Goal: Task Accomplishment & Management: Manage account settings

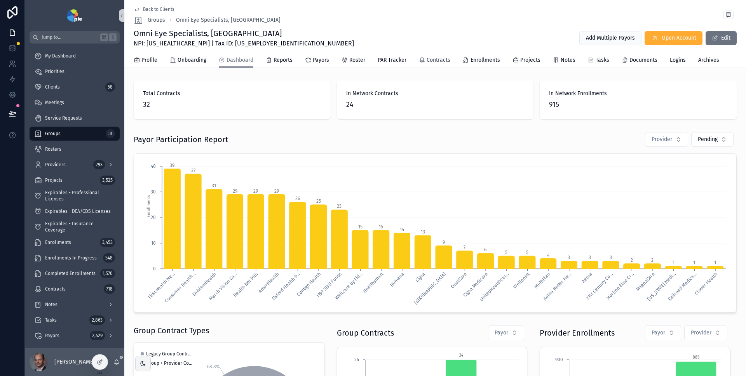
click at [425, 62] on div "Contracts" at bounding box center [434, 60] width 31 height 8
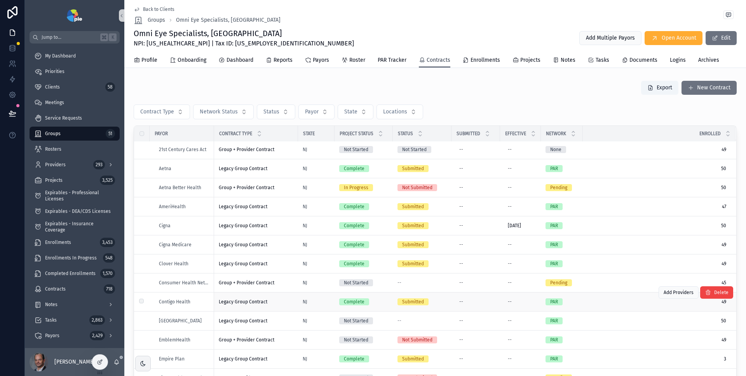
scroll to position [94, 0]
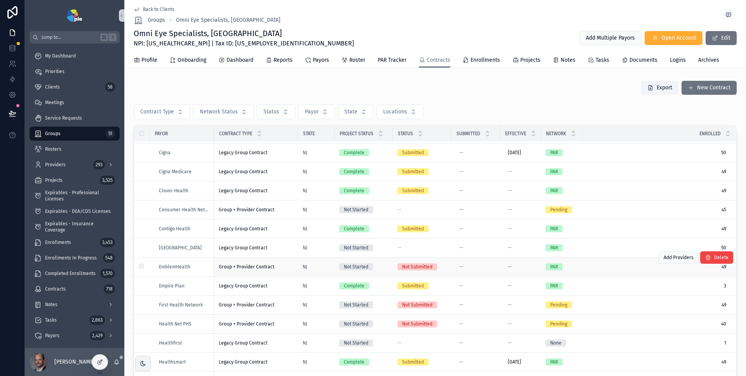
click at [196, 266] on div "EmblemHealth" at bounding box center [184, 267] width 50 height 6
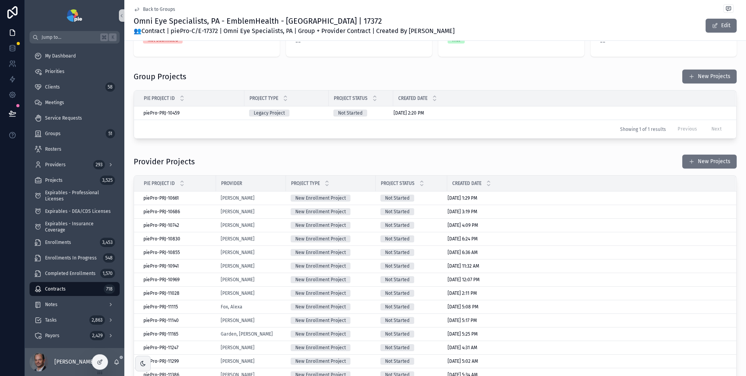
scroll to position [45, 0]
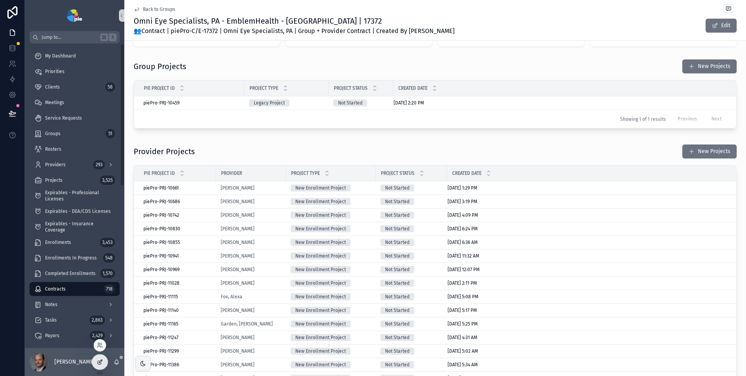
click at [103, 362] on div at bounding box center [100, 362] width 16 height 15
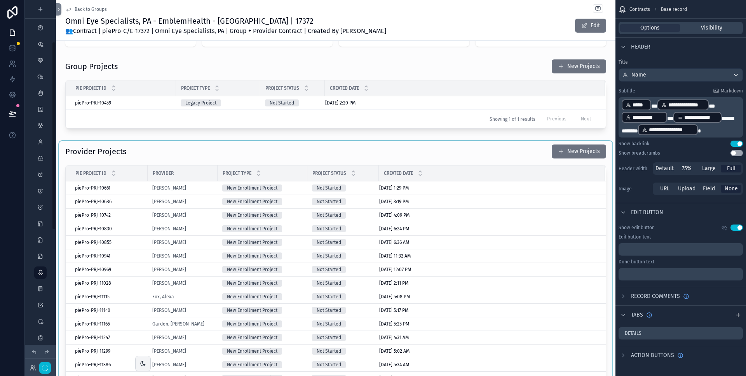
scroll to position [81, 0]
click at [460, 150] on div "scrollable content" at bounding box center [335, 297] width 553 height 313
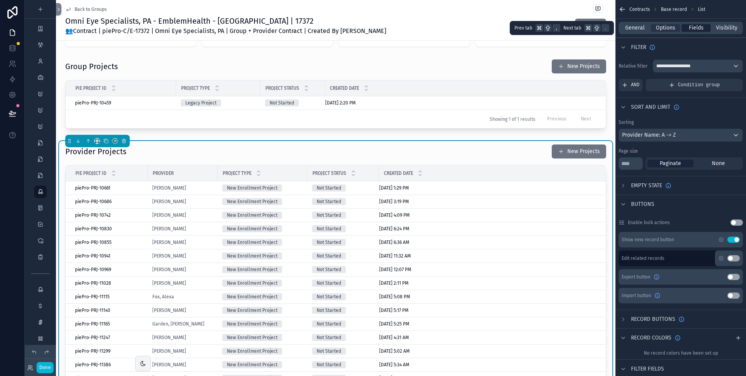
click at [699, 27] on span "Fields" at bounding box center [696, 28] width 15 height 8
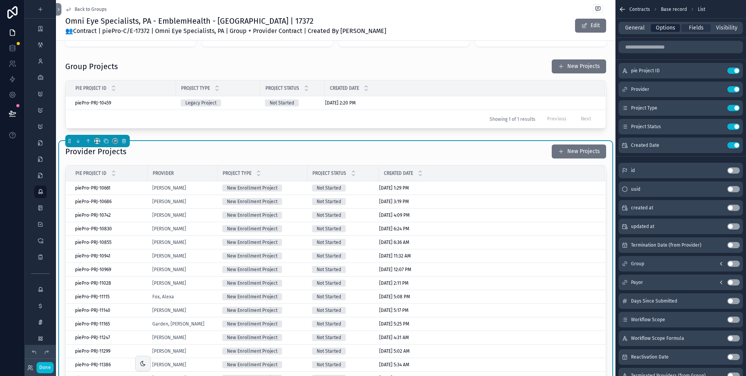
click at [669, 31] on span "Options" at bounding box center [665, 28] width 19 height 8
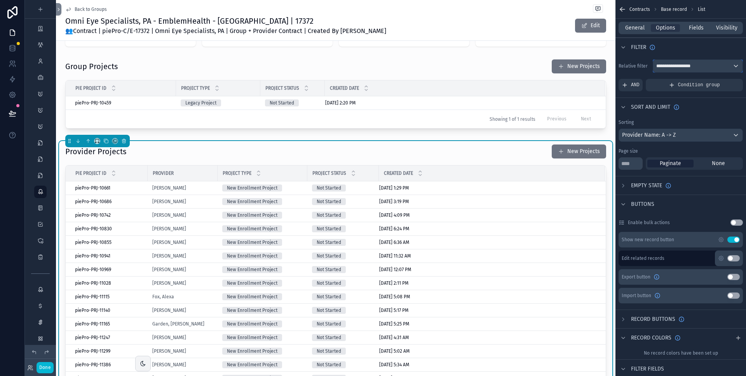
click at [676, 64] on span "**********" at bounding box center [676, 66] width 41 height 6
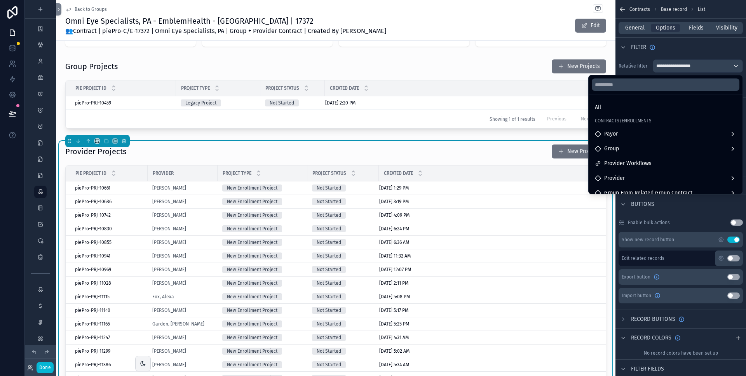
click at [494, 151] on div "Provider Projects New Projects" at bounding box center [335, 151] width 541 height 15
click at [702, 47] on div "scrollable content" at bounding box center [373, 188] width 746 height 376
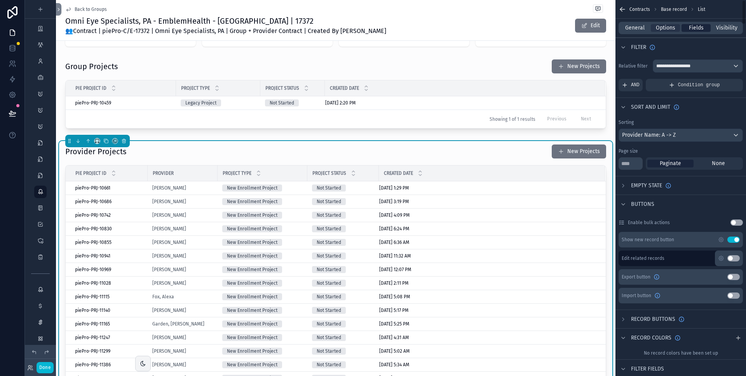
click at [697, 28] on span "Fields" at bounding box center [696, 28] width 15 height 8
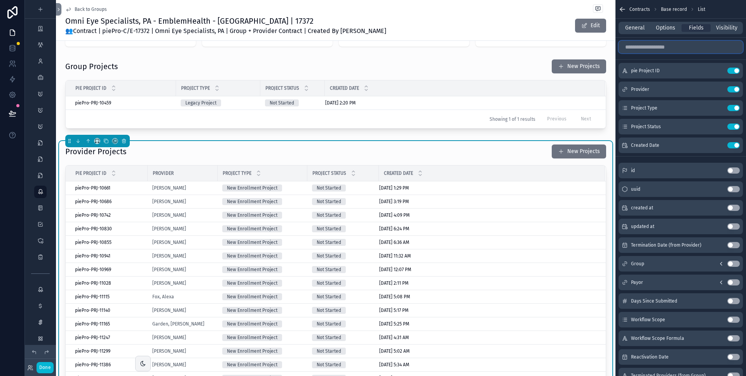
click at [671, 46] on input "scrollable content" at bounding box center [680, 47] width 124 height 12
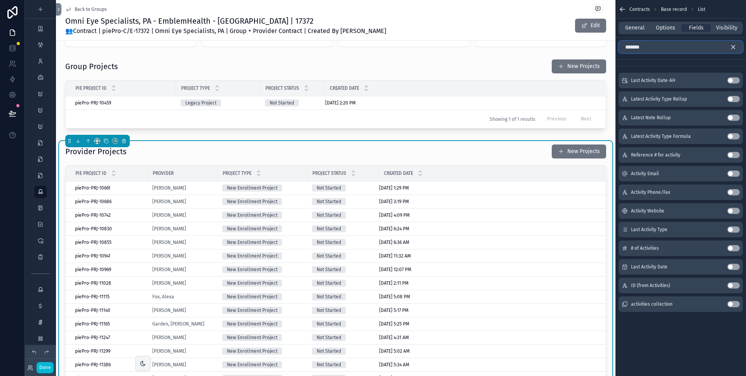
type input "*******"
click at [639, 27] on span "General" at bounding box center [634, 28] width 19 height 8
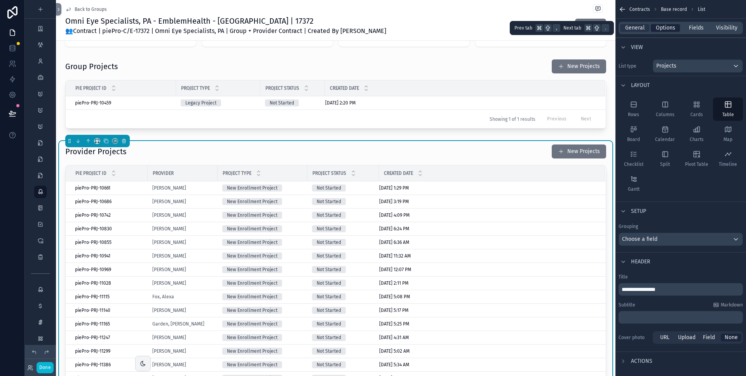
click at [663, 28] on span "Options" at bounding box center [665, 28] width 19 height 8
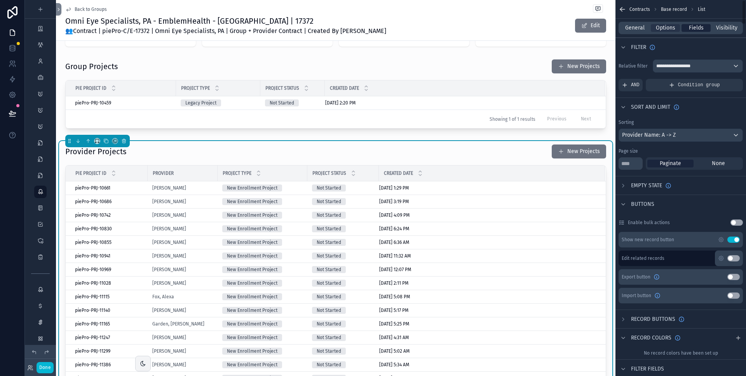
click at [692, 28] on span "Fields" at bounding box center [696, 28] width 15 height 8
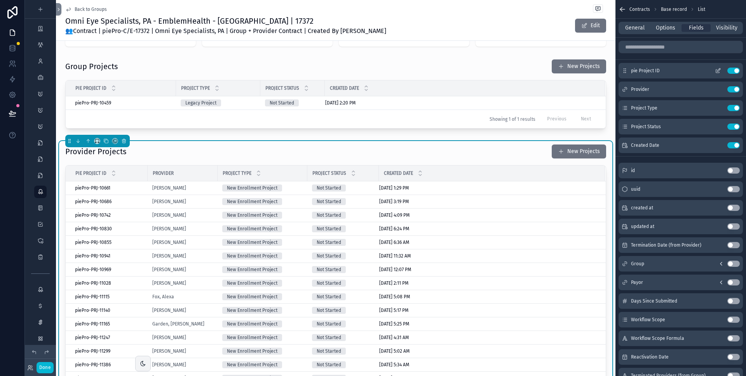
click at [733, 71] on button "Use setting" at bounding box center [733, 71] width 12 height 6
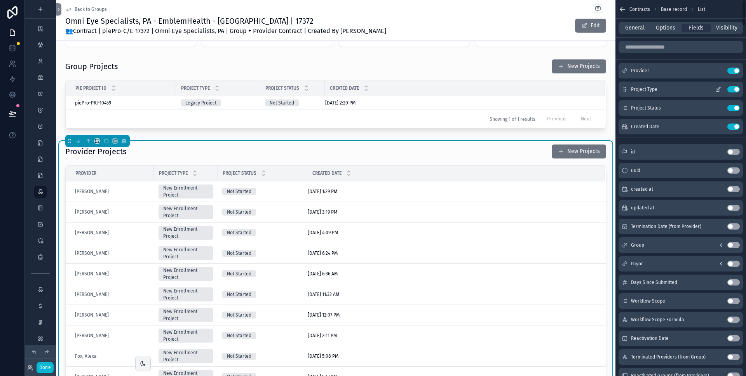
scroll to position [0, 0]
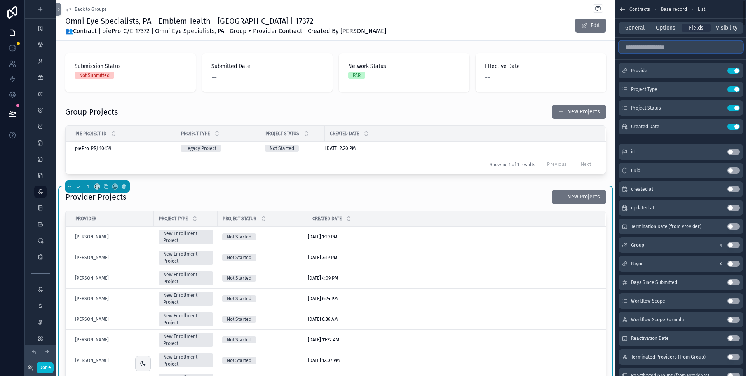
click at [669, 48] on input "scrollable content" at bounding box center [680, 47] width 124 height 12
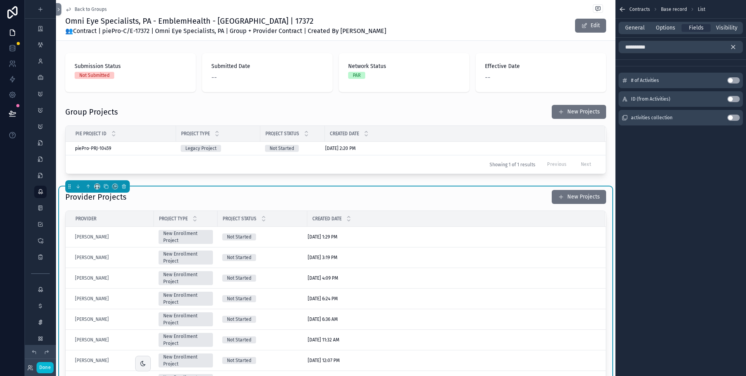
click at [735, 117] on button "Use setting" at bounding box center [733, 118] width 12 height 6
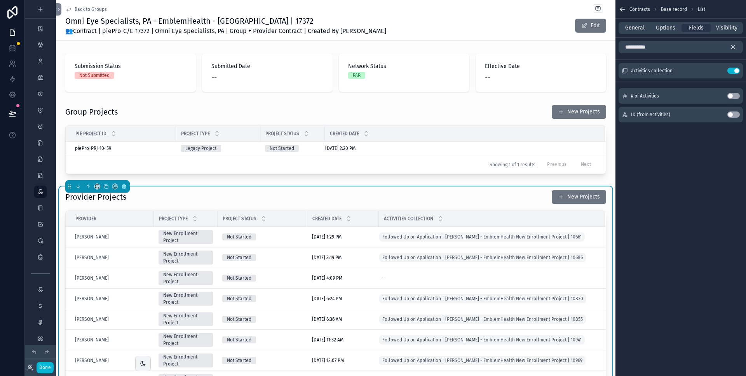
click at [691, 40] on div "**********" at bounding box center [680, 47] width 131 height 19
click at [690, 44] on input "**********" at bounding box center [680, 47] width 124 height 12
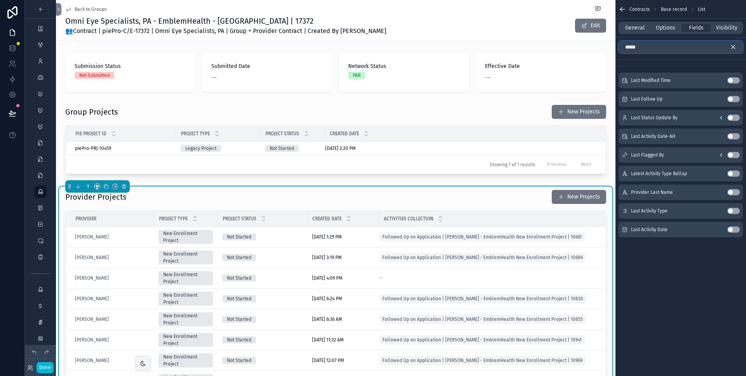
type input "****"
click at [736, 135] on button "Use setting" at bounding box center [733, 136] width 12 height 6
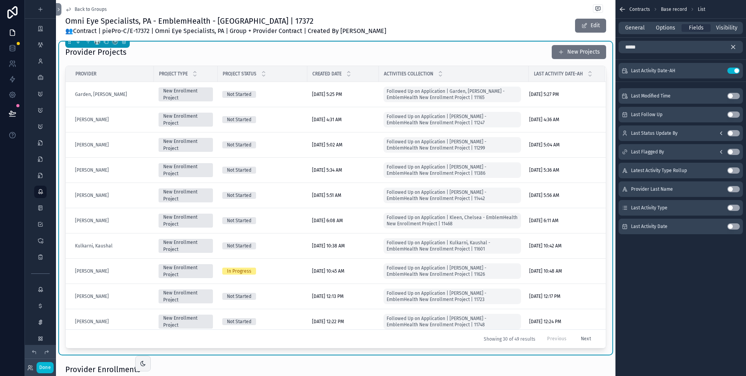
scroll to position [23, 0]
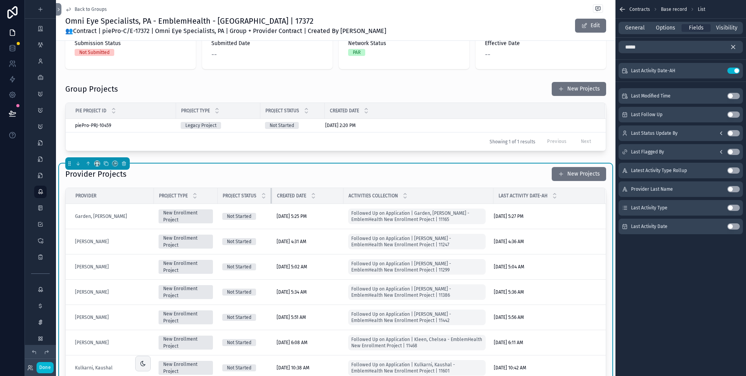
drag, startPoint x: 299, startPoint y: 197, endPoint x: 263, endPoint y: 197, distance: 36.5
click at [270, 197] on div "scrollable content" at bounding box center [271, 196] width 3 height 16
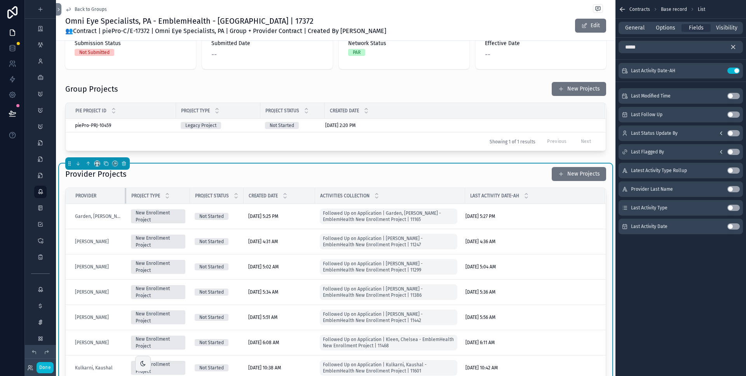
drag, startPoint x: 146, startPoint y: 195, endPoint x: 118, endPoint y: 196, distance: 27.6
click at [118, 196] on th "Provider" at bounding box center [96, 196] width 61 height 16
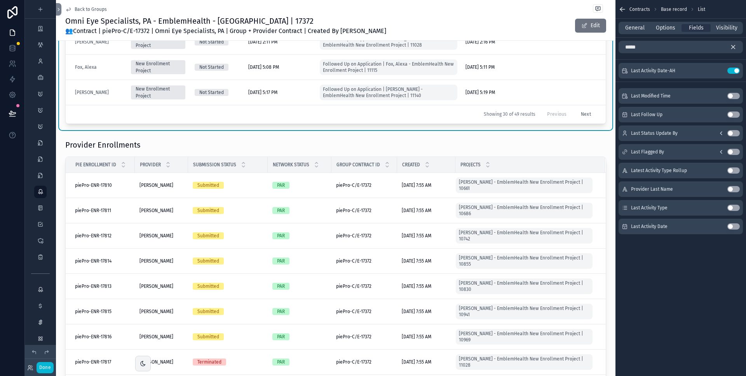
scroll to position [374, 0]
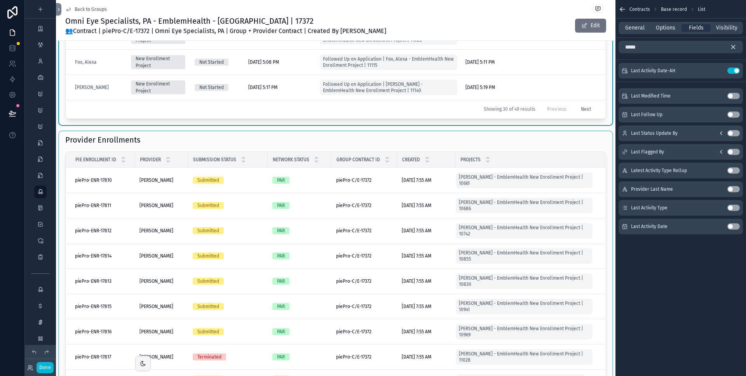
click at [398, 145] on div "scrollable content" at bounding box center [335, 285] width 553 height 308
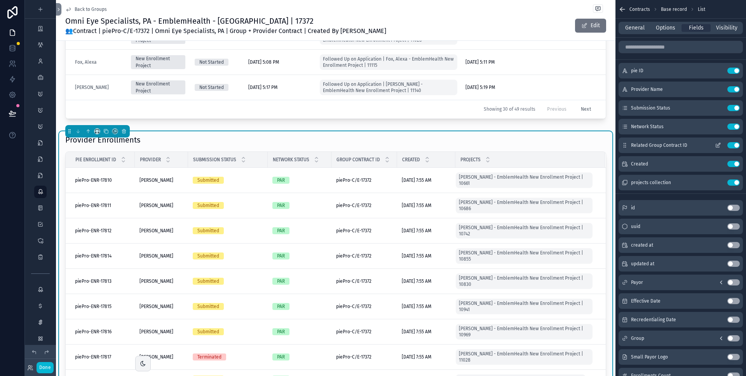
click at [734, 145] on button "Use setting" at bounding box center [733, 145] width 12 height 6
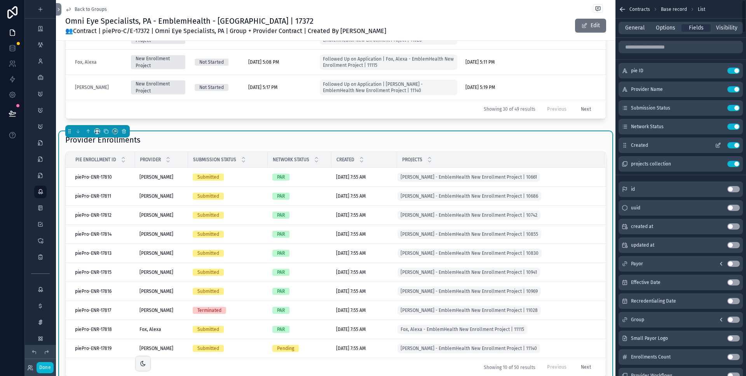
click at [734, 145] on button "Use setting" at bounding box center [733, 145] width 12 height 6
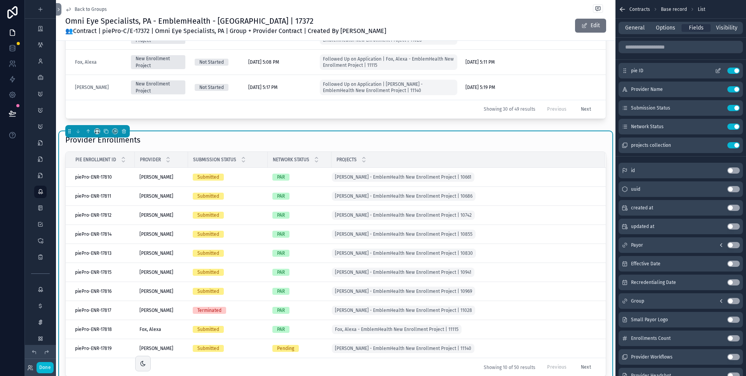
click at [732, 70] on button "Use setting" at bounding box center [733, 71] width 12 height 6
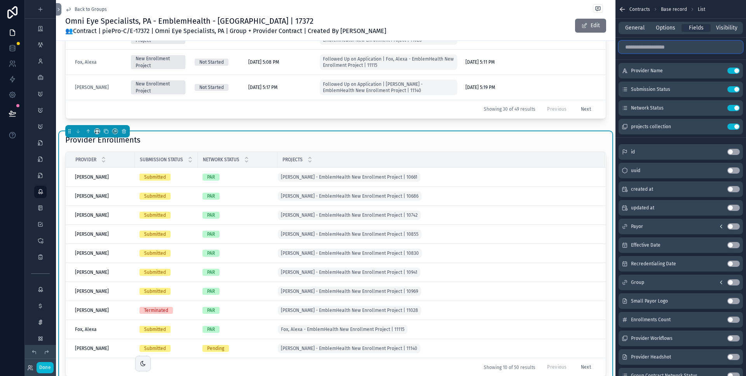
click at [653, 44] on input "scrollable content" at bounding box center [680, 47] width 124 height 12
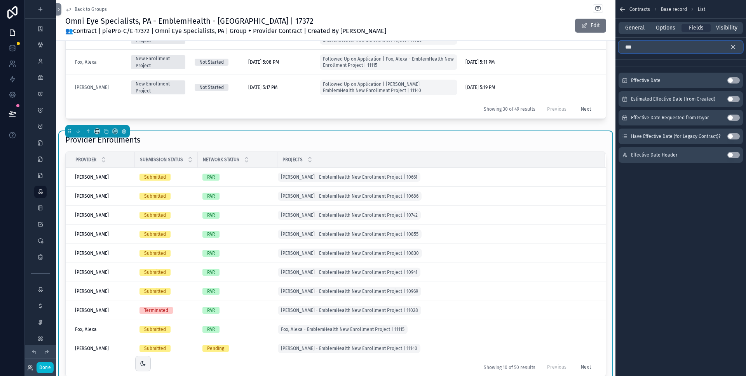
type input "***"
click at [732, 79] on button "Use setting" at bounding box center [733, 80] width 12 height 6
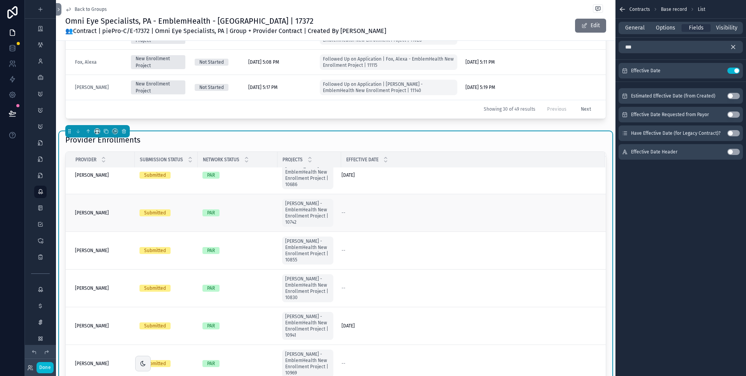
scroll to position [0, 0]
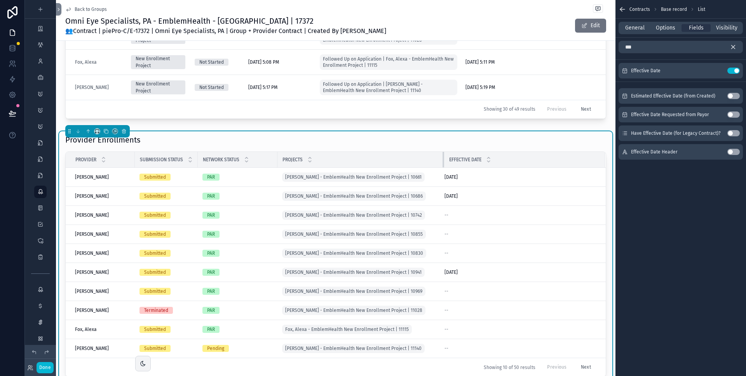
drag, startPoint x: 340, startPoint y: 157, endPoint x: 442, endPoint y: 158, distance: 102.9
click at [442, 158] on div "scrollable content" at bounding box center [443, 160] width 3 height 16
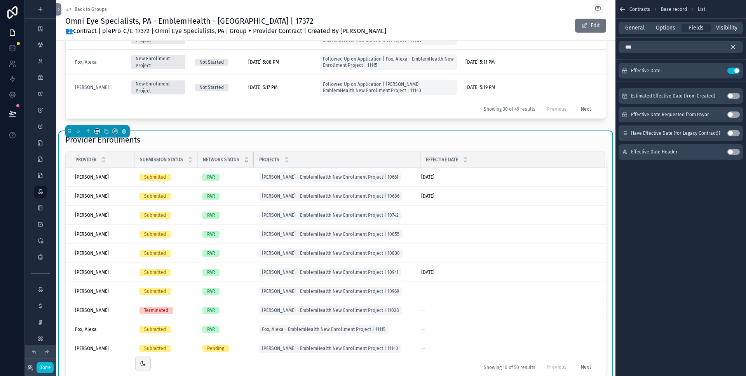
drag, startPoint x: 276, startPoint y: 160, endPoint x: 247, endPoint y: 161, distance: 28.8
click at [247, 161] on th "Network Status" at bounding box center [226, 160] width 56 height 16
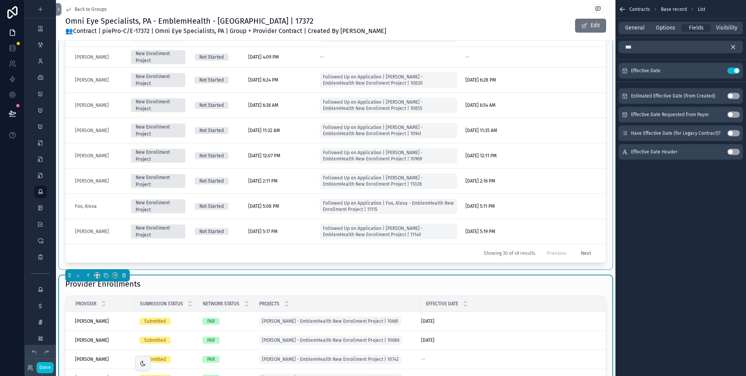
scroll to position [270, 0]
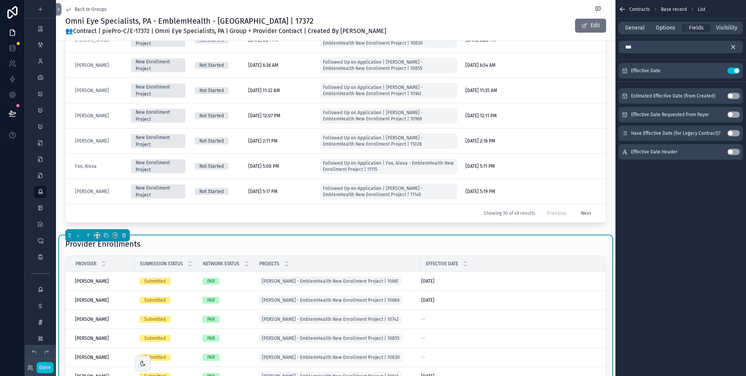
click at [459, 242] on div "Provider Enrollments" at bounding box center [335, 244] width 541 height 11
click at [647, 49] on input "***" at bounding box center [680, 47] width 124 height 12
drag, startPoint x: 647, startPoint y: 48, endPoint x: 611, endPoint y: 46, distance: 35.4
click at [611, 46] on div "Jump to... K My Dashboard Priorities Clients 58 Meetings Service Requests Group…" at bounding box center [401, 188] width 690 height 376
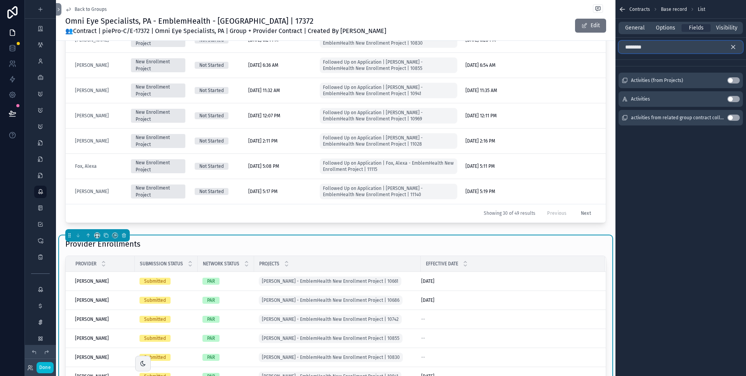
type input "********"
click at [736, 80] on button "Use setting" at bounding box center [733, 80] width 12 height 6
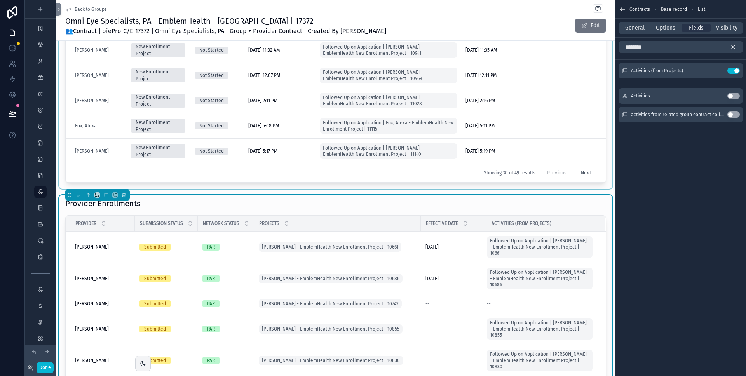
scroll to position [319, 0]
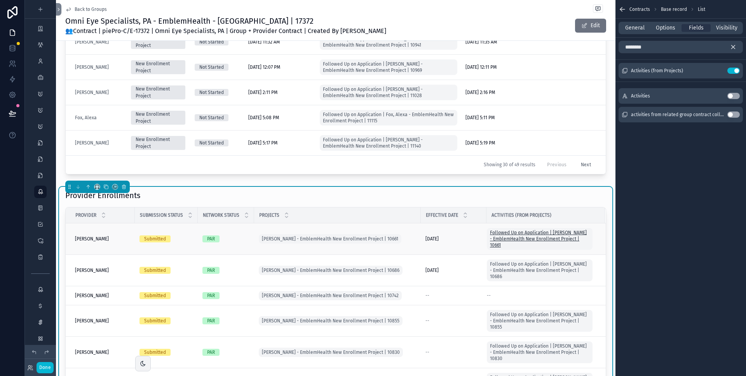
click at [541, 233] on span "Followed Up on Application | [PERSON_NAME] - EmblemHealth New Enrollment Projec…" at bounding box center [539, 239] width 99 height 19
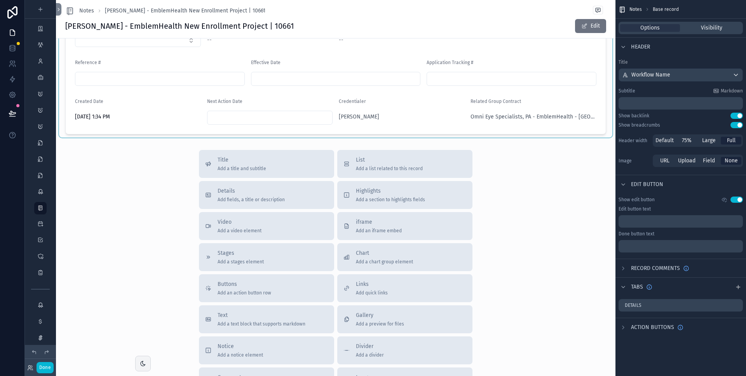
scroll to position [22, 0]
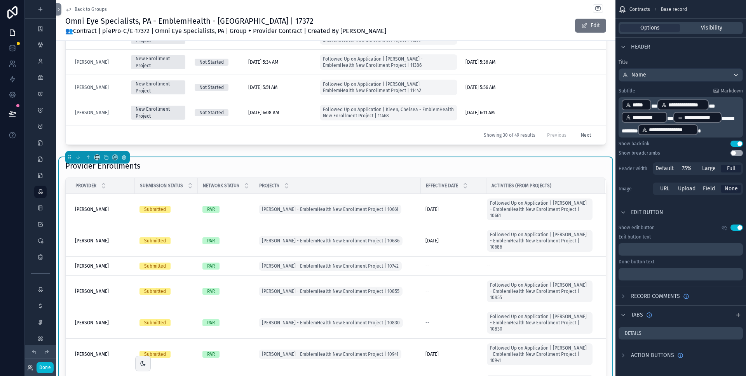
scroll to position [36, 0]
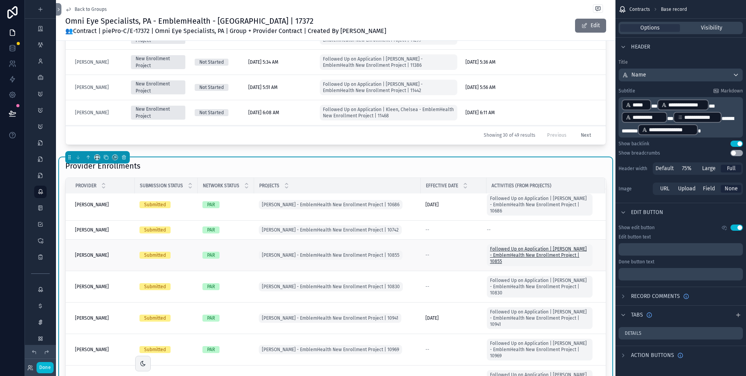
click at [550, 253] on span "Followed Up on Application | [PERSON_NAME] - EmblemHealth New Enrollment Projec…" at bounding box center [539, 255] width 99 height 19
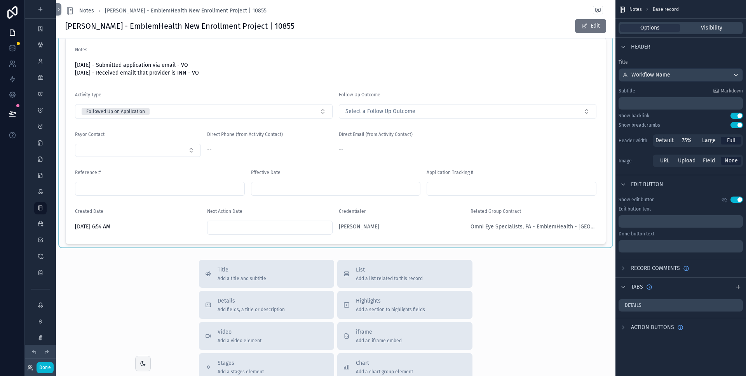
scroll to position [9, 0]
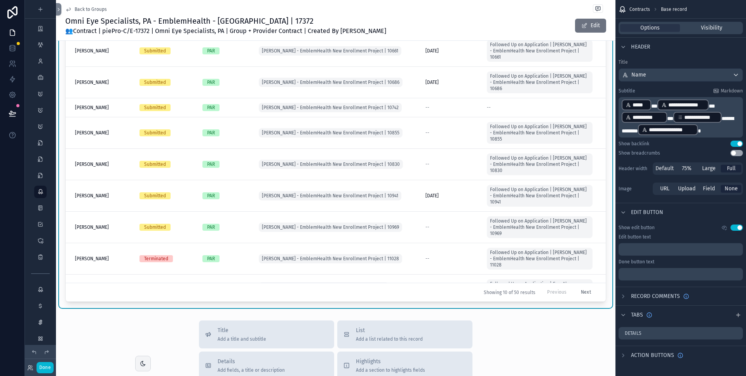
scroll to position [512, 0]
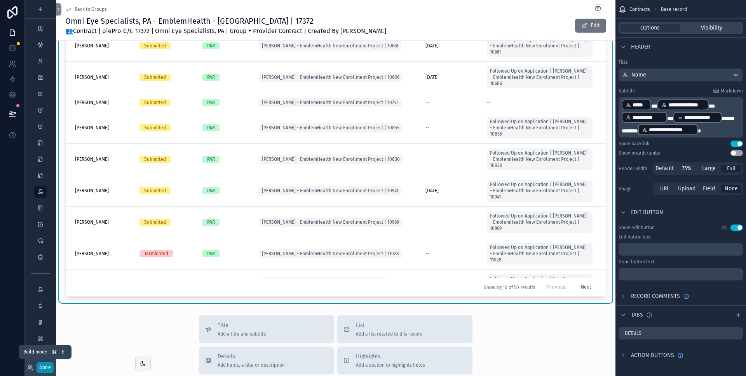
click at [41, 367] on button "Done" at bounding box center [45, 367] width 17 height 11
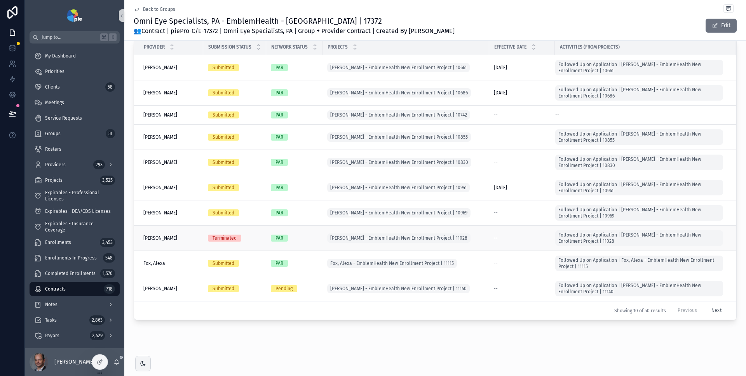
scroll to position [452, 0]
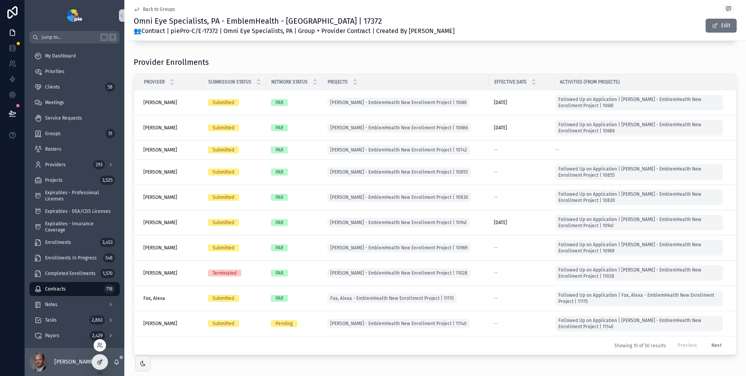
click at [102, 364] on icon at bounding box center [100, 362] width 6 height 6
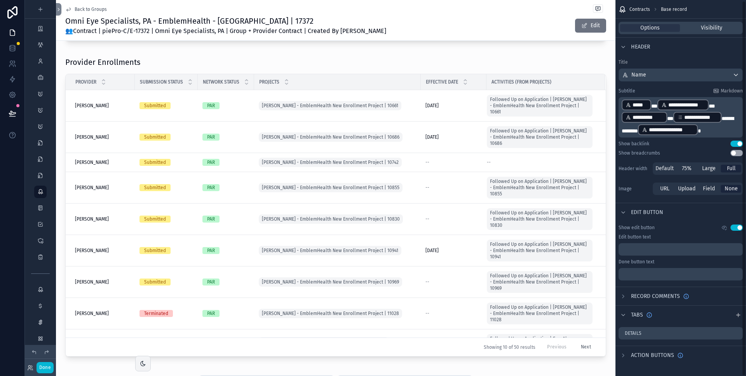
scroll to position [1, 0]
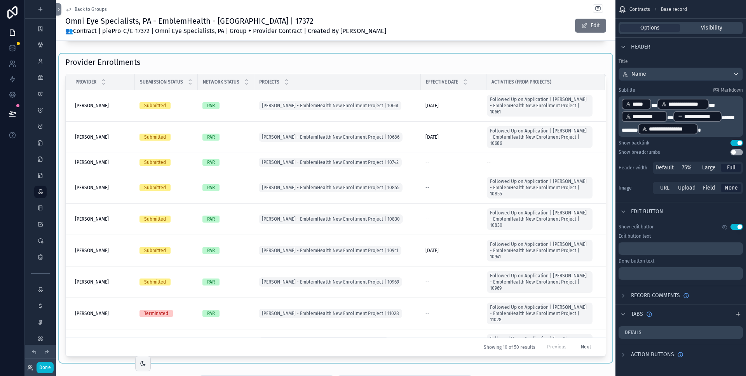
click at [435, 65] on div "scrollable content" at bounding box center [335, 208] width 553 height 309
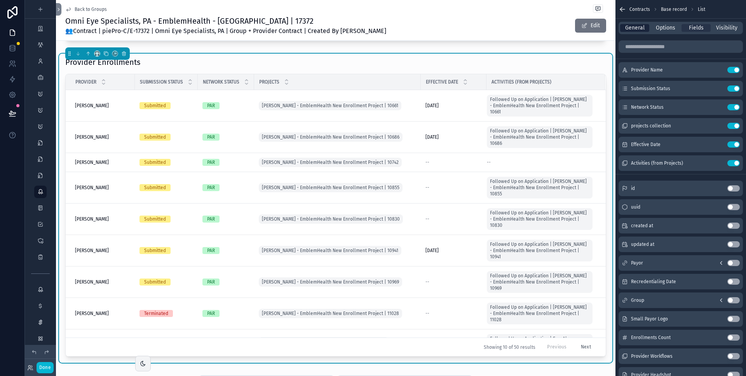
click at [636, 28] on span "General" at bounding box center [634, 28] width 19 height 8
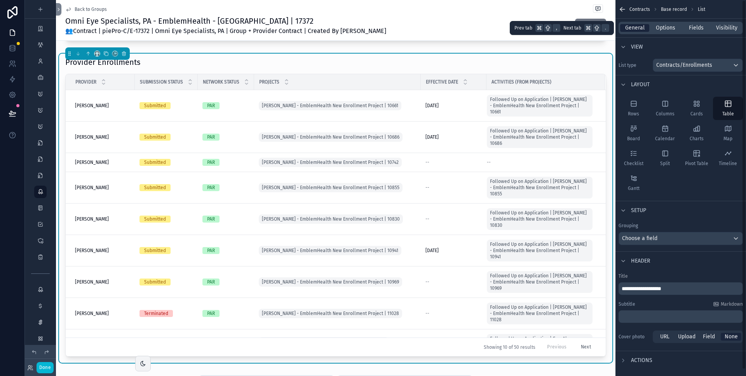
scroll to position [0, 0]
click at [666, 30] on span "Options" at bounding box center [665, 28] width 19 height 8
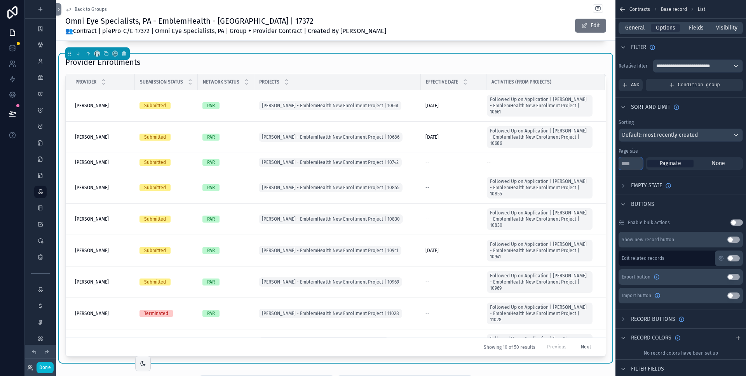
drag, startPoint x: 631, startPoint y: 164, endPoint x: 605, endPoint y: 164, distance: 25.6
click at [605, 164] on div "Jump to... K My Dashboard Priorities Clients 58 Meetings Service Requests Group…" at bounding box center [401, 188] width 690 height 376
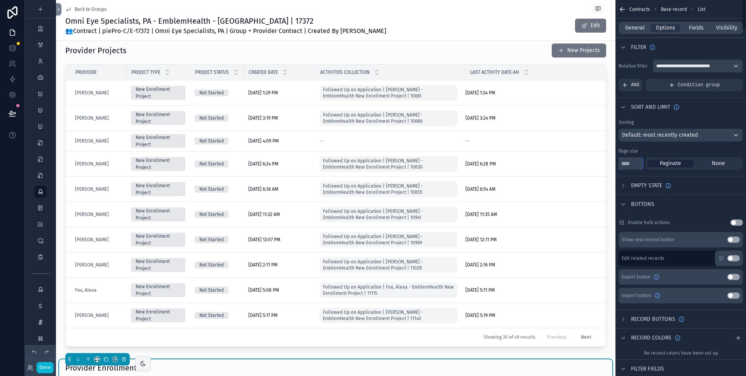
scroll to position [452, 0]
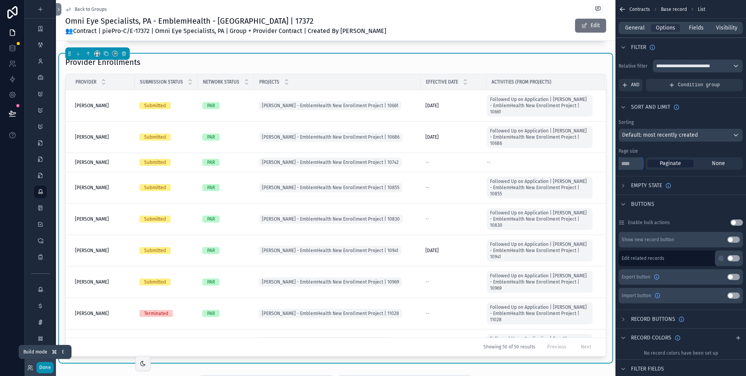
type input "**"
click at [44, 366] on button "Done" at bounding box center [45, 367] width 17 height 11
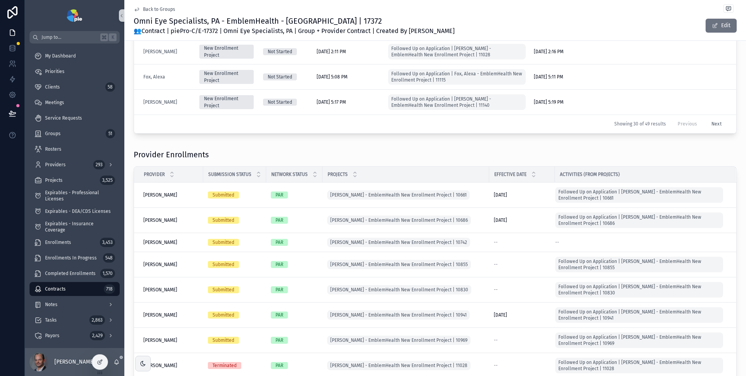
scroll to position [10, 0]
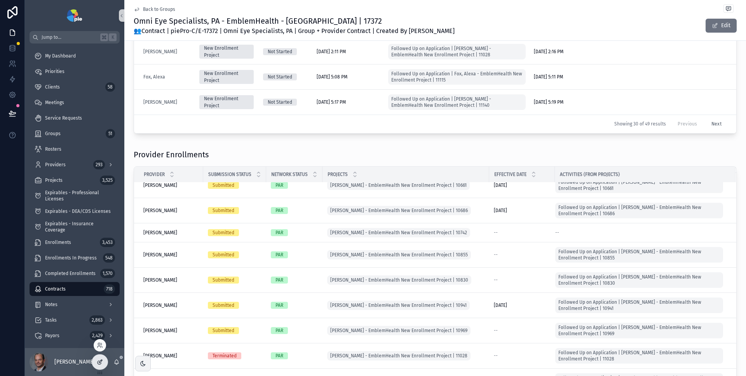
click at [101, 362] on icon at bounding box center [100, 362] width 6 height 6
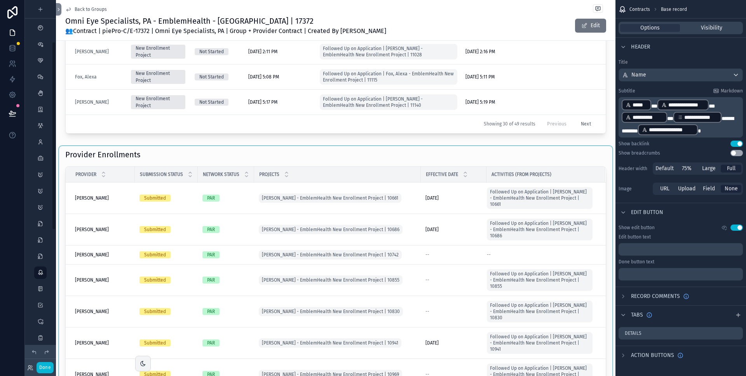
scroll to position [81, 0]
click at [377, 150] on div "scrollable content" at bounding box center [335, 300] width 553 height 309
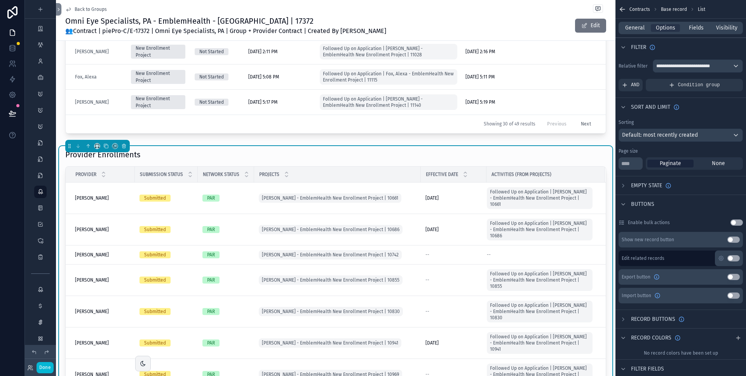
click at [377, 151] on div "Provider Enrollments" at bounding box center [335, 154] width 541 height 11
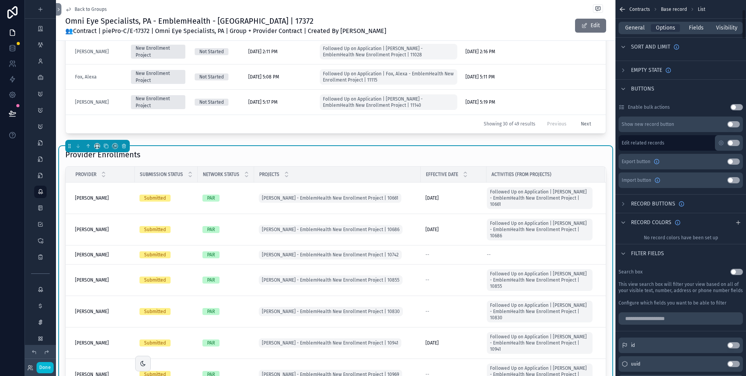
scroll to position [125, 0]
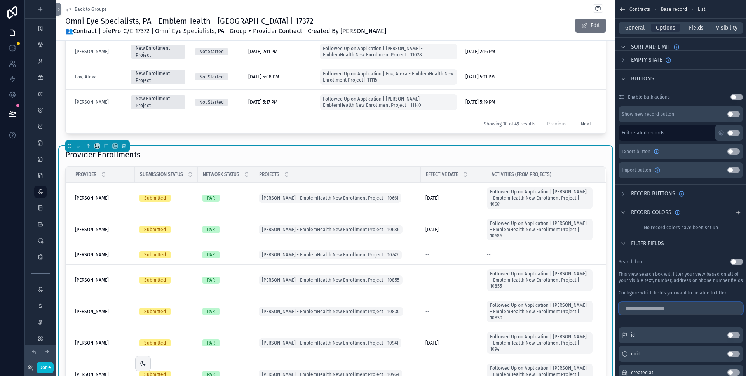
click at [663, 309] on input "scrollable content" at bounding box center [680, 308] width 124 height 12
type input "***"
click at [733, 334] on button "Use setting" at bounding box center [733, 335] width 12 height 6
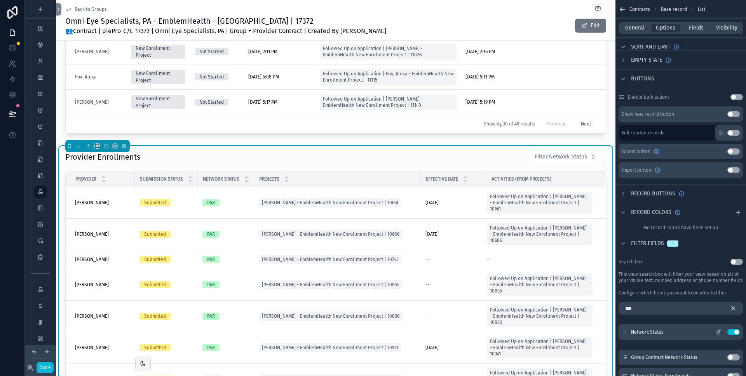
click at [719, 332] on icon "scrollable content" at bounding box center [718, 331] width 3 height 3
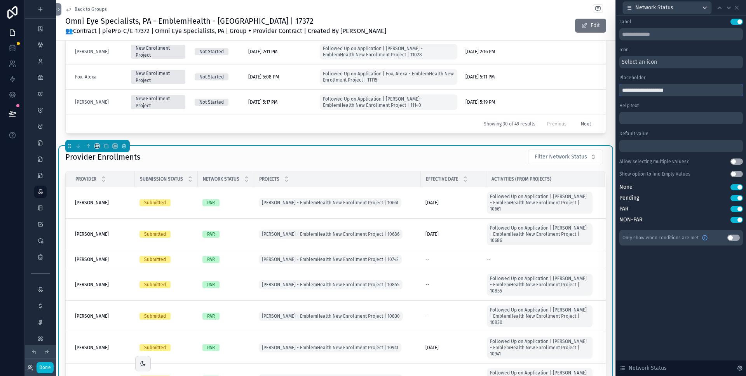
drag, startPoint x: 621, startPoint y: 91, endPoint x: 615, endPoint y: 91, distance: 5.8
click at [615, 91] on div "**********" at bounding box center [680, 188] width 131 height 376
type input "**********"
click at [637, 65] on span "Select an icon" at bounding box center [639, 62] width 35 height 8
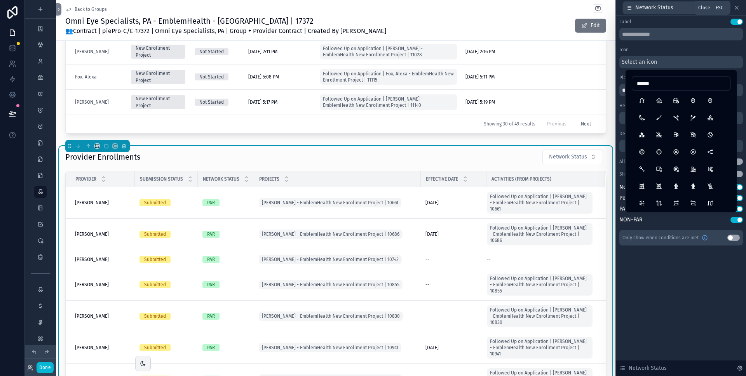
type input "******"
click at [738, 7] on icon at bounding box center [736, 8] width 6 height 6
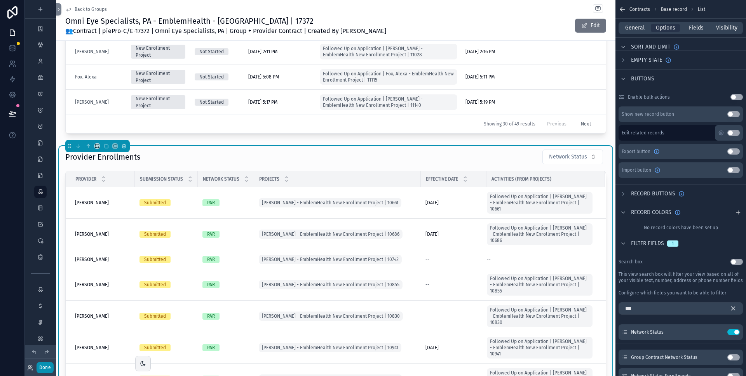
click at [48, 367] on button "Done" at bounding box center [45, 367] width 17 height 11
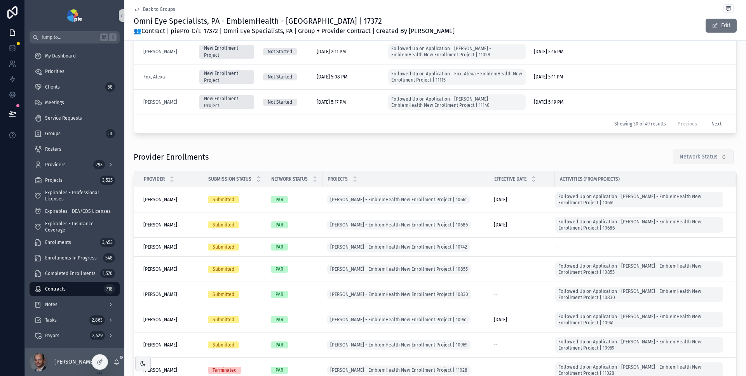
click at [714, 155] on button "Network Status" at bounding box center [703, 157] width 61 height 15
click at [689, 201] on div "Pending" at bounding box center [697, 201] width 93 height 12
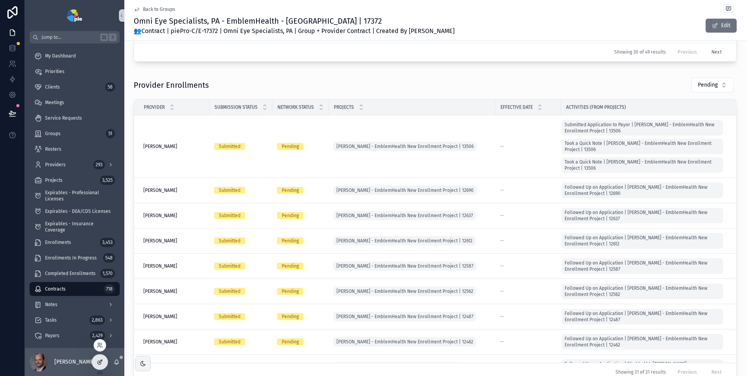
click at [101, 362] on icon at bounding box center [100, 362] width 6 height 6
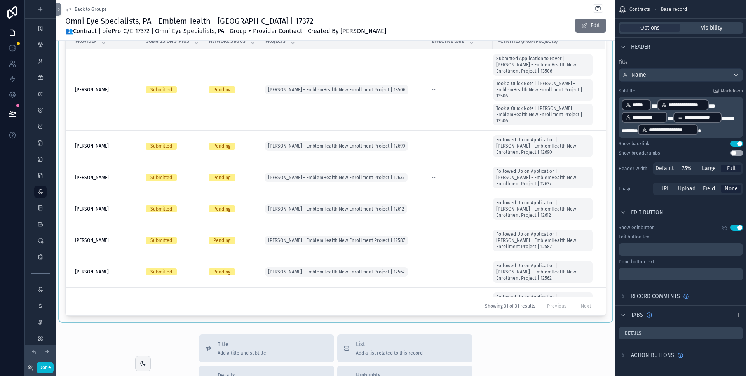
scroll to position [362, 0]
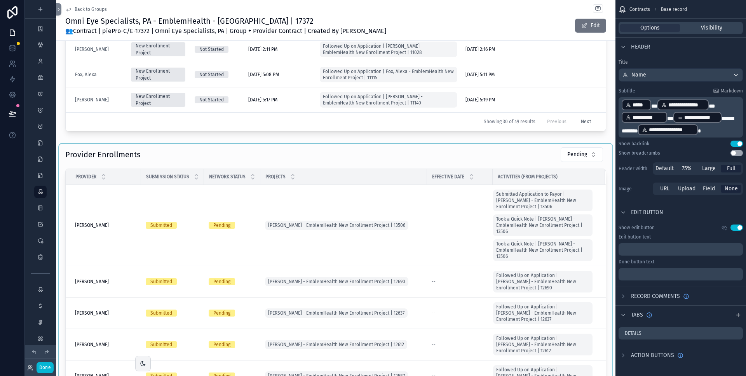
click at [444, 157] on div "scrollable content" at bounding box center [335, 301] width 553 height 314
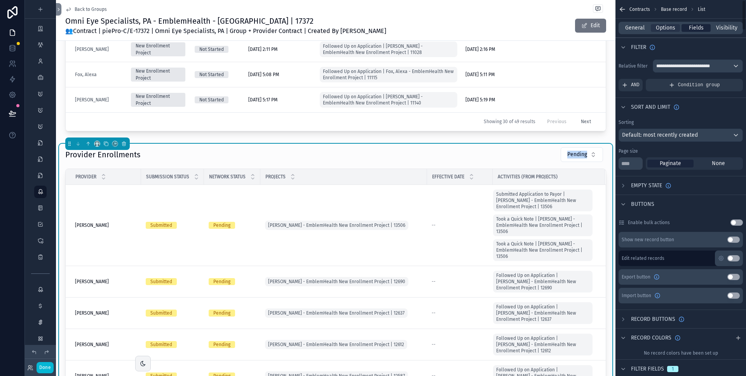
click at [691, 31] on span "Fields" at bounding box center [696, 28] width 15 height 8
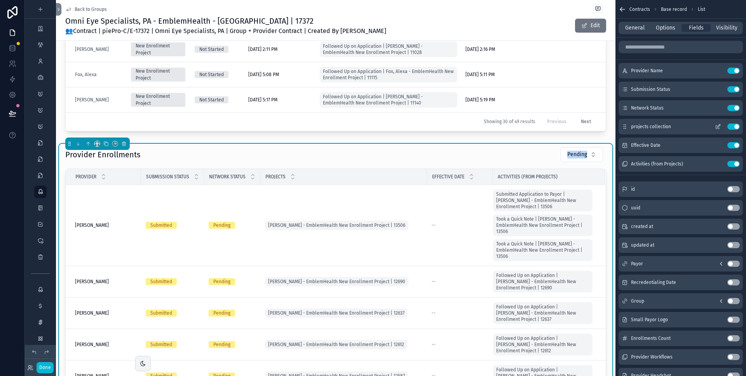
click at [733, 126] on button "Use setting" at bounding box center [733, 127] width 12 height 6
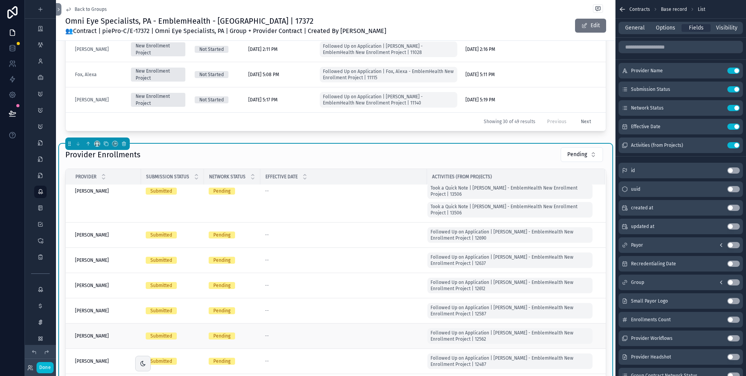
scroll to position [0, 0]
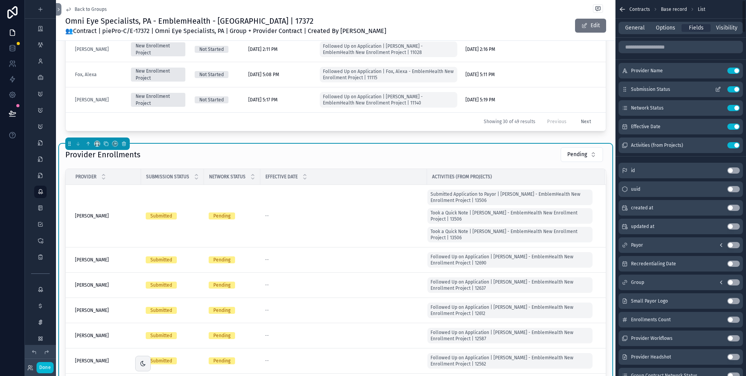
click at [731, 88] on button "Use setting" at bounding box center [733, 89] width 12 height 6
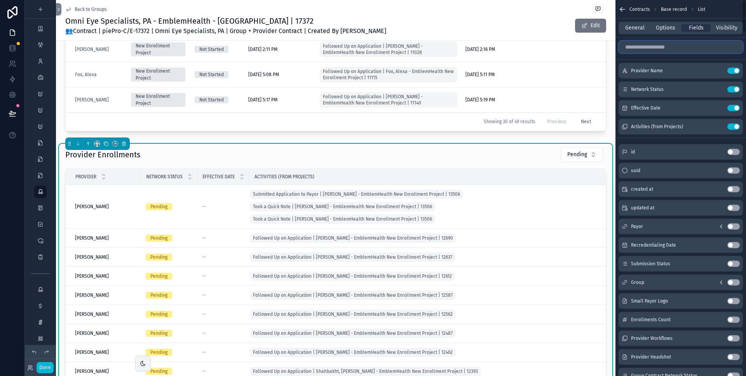
click at [662, 48] on input "scrollable content" at bounding box center [680, 47] width 124 height 12
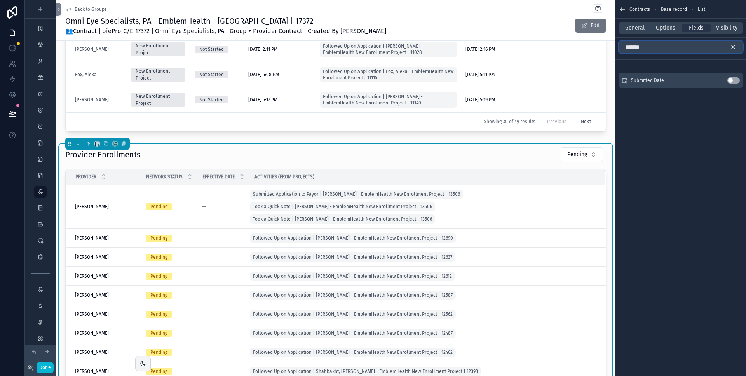
type input "*******"
click at [735, 81] on button "Use setting" at bounding box center [733, 80] width 12 height 6
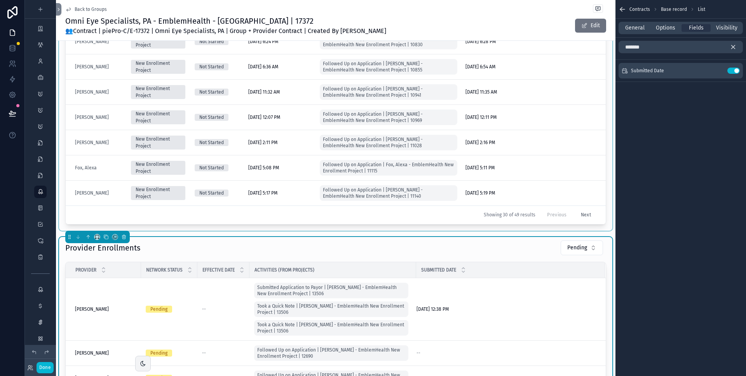
scroll to position [309, 0]
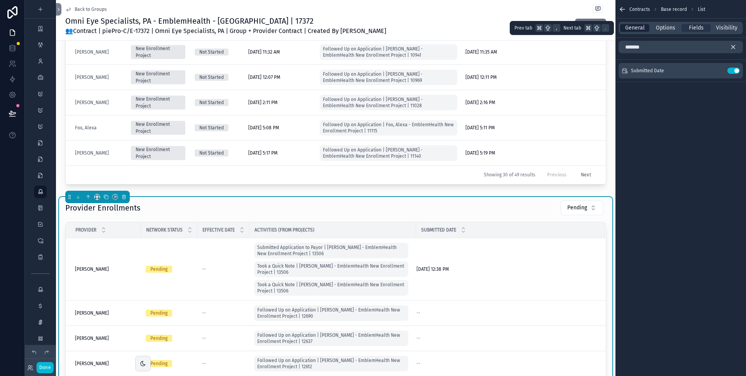
click at [637, 28] on span "General" at bounding box center [634, 28] width 19 height 8
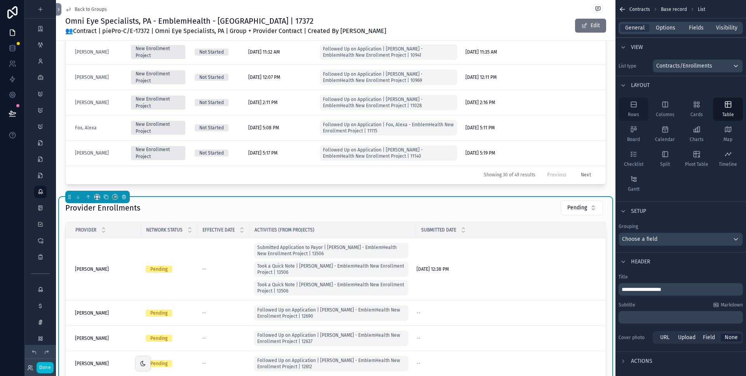
click at [636, 104] on icon "scrollable content" at bounding box center [633, 104] width 5 height 0
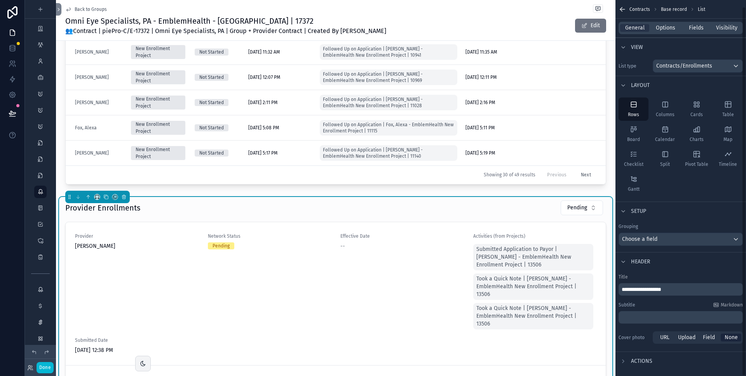
scroll to position [7, 0]
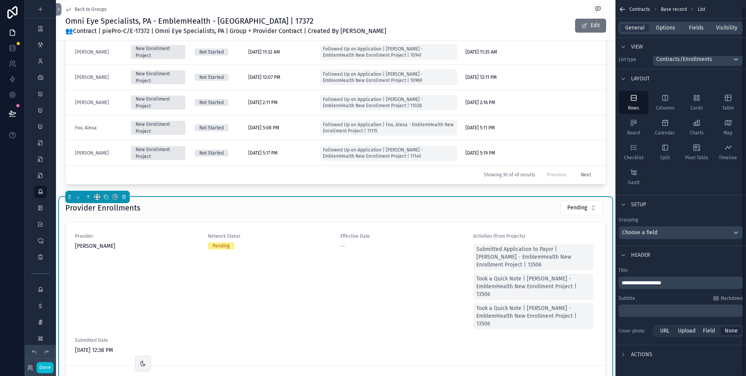
click at [636, 281] on span "**********" at bounding box center [642, 282] width 40 height 5
drag, startPoint x: 623, startPoint y: 282, endPoint x: 674, endPoint y: 284, distance: 50.9
click at [674, 284] on p "**********" at bounding box center [682, 283] width 120 height 8
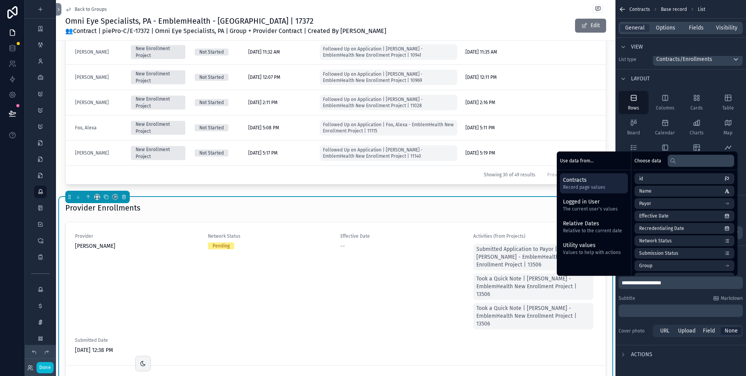
click at [428, 205] on div "Provider Enrollments Pending" at bounding box center [335, 208] width 541 height 16
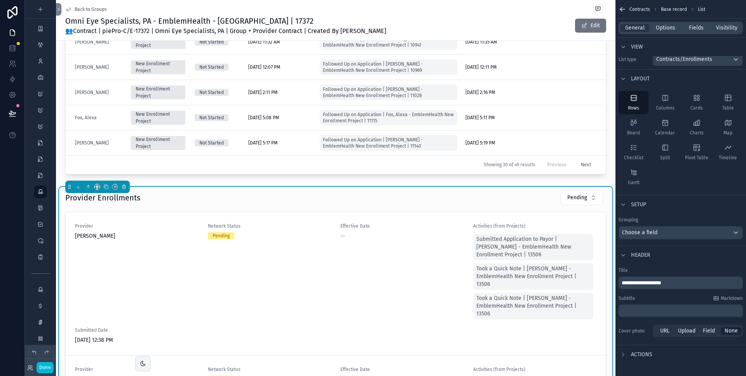
scroll to position [360, 0]
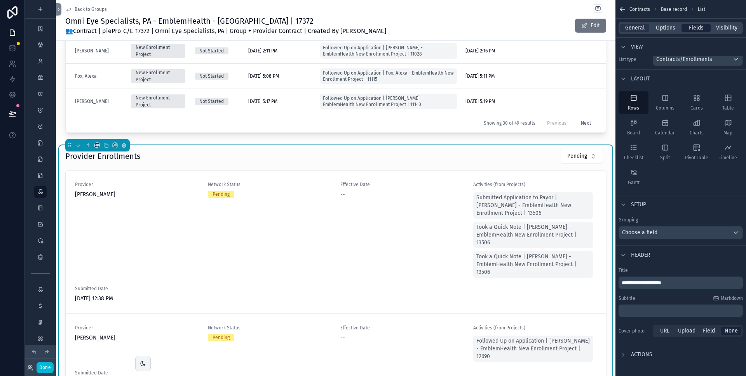
click at [698, 30] on span "Fields" at bounding box center [696, 28] width 15 height 8
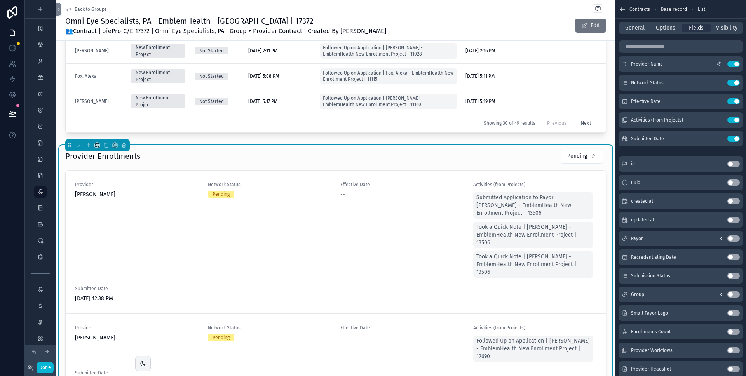
scroll to position [0, 0]
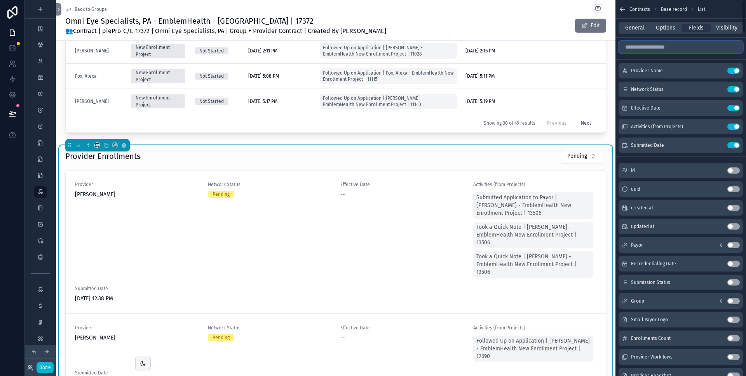
click at [677, 46] on input "scrollable content" at bounding box center [680, 47] width 124 height 12
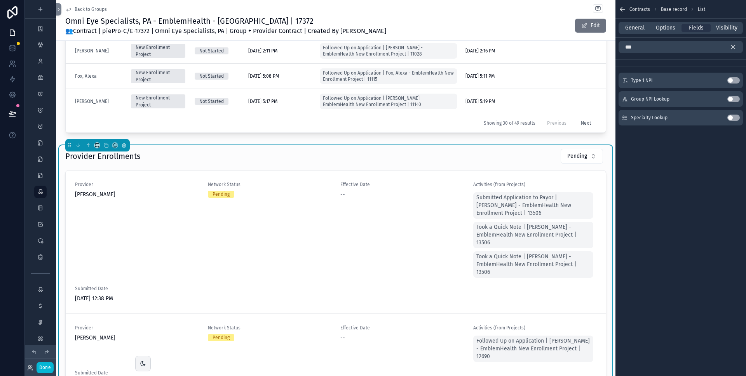
click at [734, 80] on button "Use setting" at bounding box center [733, 80] width 12 height 6
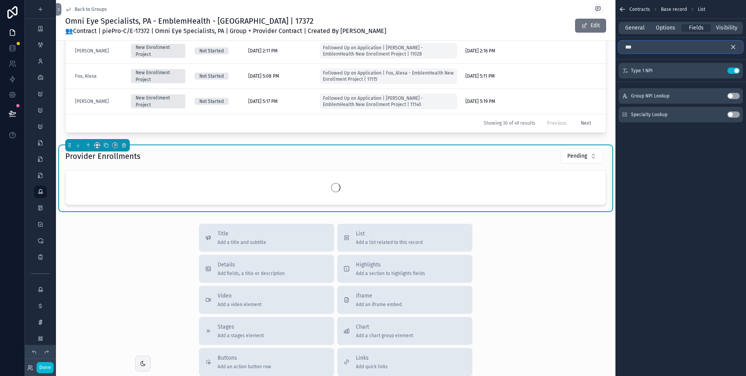
click at [657, 45] on input "***" at bounding box center [680, 47] width 124 height 12
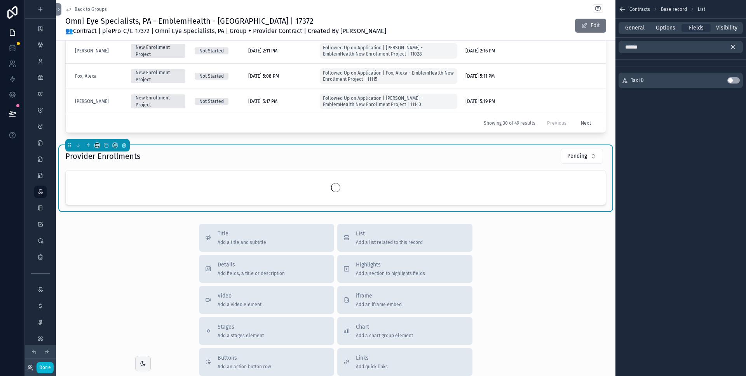
click at [736, 79] on button "Use setting" at bounding box center [733, 80] width 12 height 6
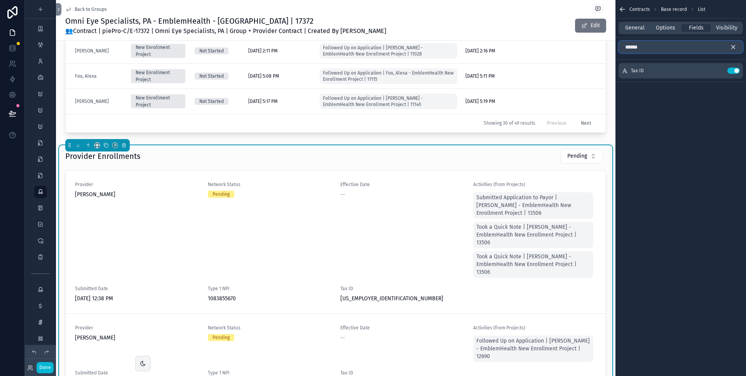
click at [658, 49] on input "******" at bounding box center [680, 47] width 124 height 12
click at [660, 48] on input "******" at bounding box center [680, 47] width 124 height 12
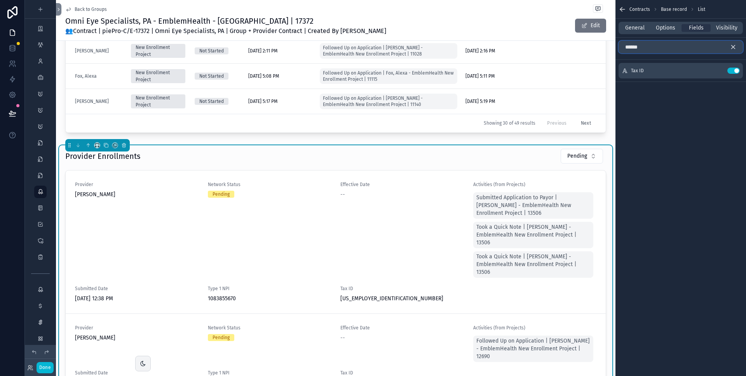
click at [660, 48] on input "******" at bounding box center [680, 47] width 124 height 12
click at [736, 79] on button "Use setting" at bounding box center [733, 80] width 12 height 6
click at [670, 50] on input "***" at bounding box center [680, 47] width 124 height 12
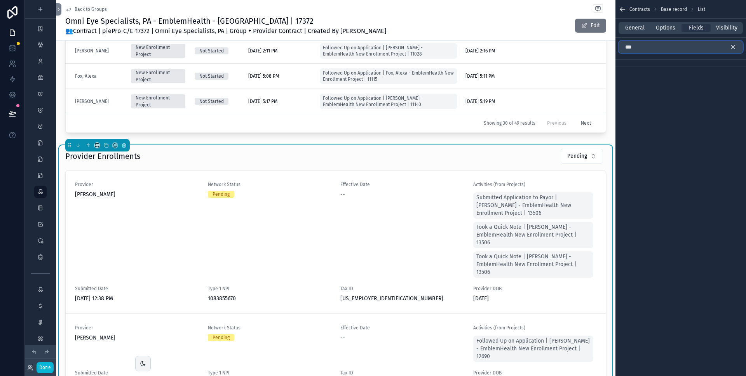
type input "***"
click at [735, 48] on icon "scrollable content" at bounding box center [733, 47] width 7 height 7
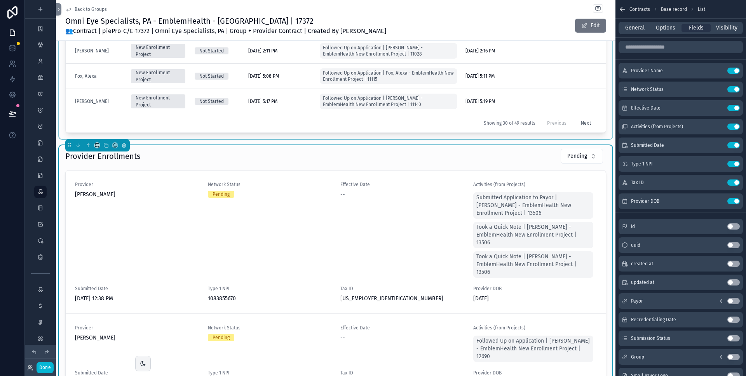
drag, startPoint x: 484, startPoint y: 157, endPoint x: 574, endPoint y: 125, distance: 95.3
click at [485, 156] on div "Provider Enrollments Pending" at bounding box center [335, 156] width 541 height 16
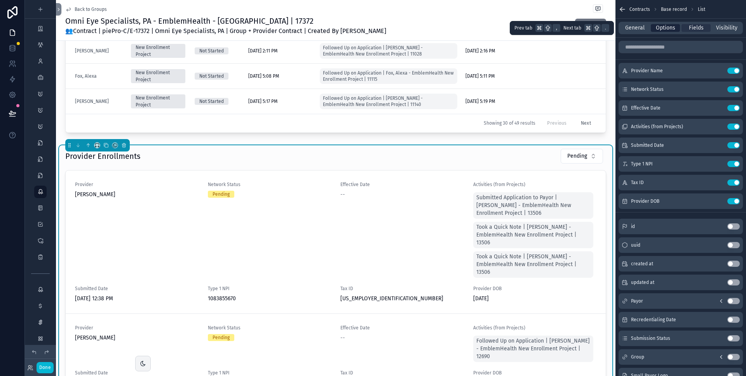
click at [662, 24] on span "Options" at bounding box center [665, 28] width 19 height 8
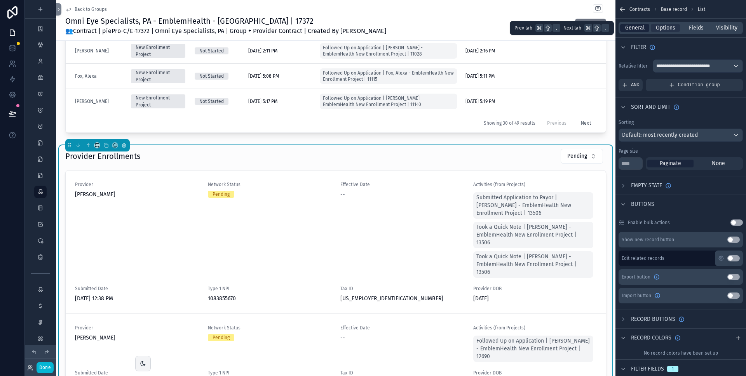
click at [643, 26] on span "General" at bounding box center [634, 28] width 19 height 8
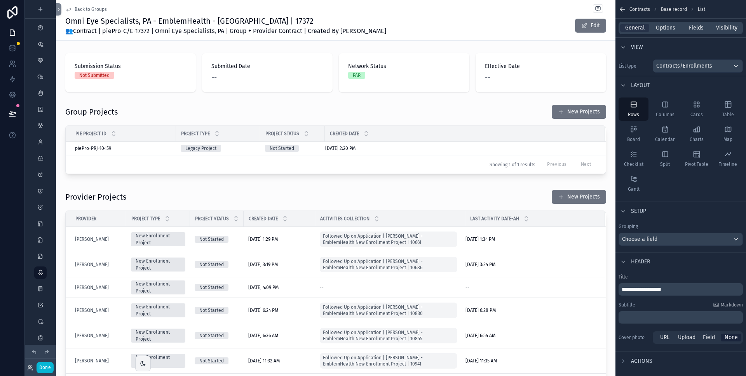
scroll to position [360, 0]
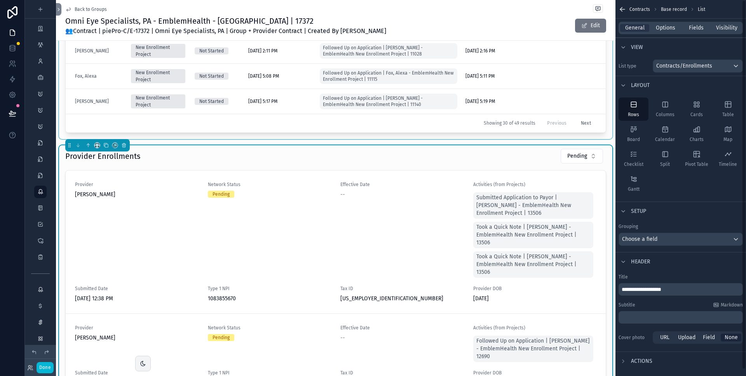
click at [427, 159] on div "Provider Enrollments Pending" at bounding box center [335, 156] width 541 height 16
click at [427, 158] on div "Provider Enrollments Pending" at bounding box center [335, 156] width 541 height 16
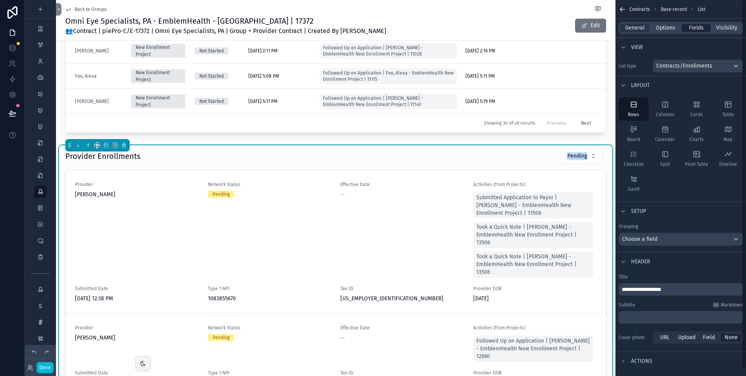
click at [694, 27] on span "Fields" at bounding box center [696, 28] width 15 height 8
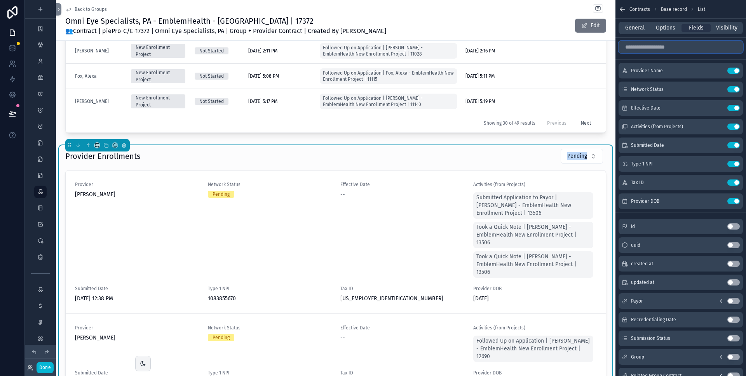
click at [670, 44] on input "scrollable content" at bounding box center [680, 47] width 124 height 12
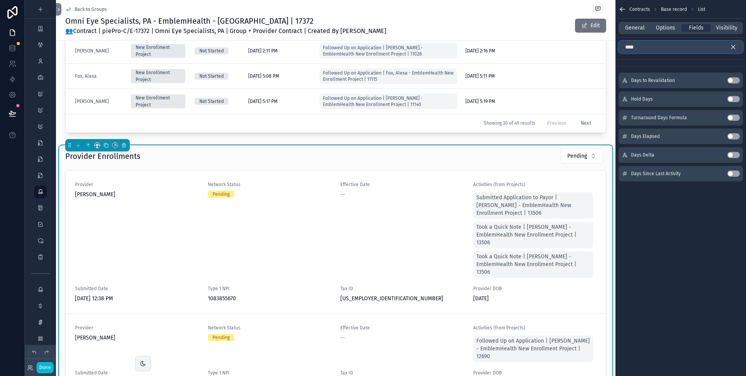
type input "****"
click at [733, 136] on button "Use setting" at bounding box center [733, 136] width 12 height 6
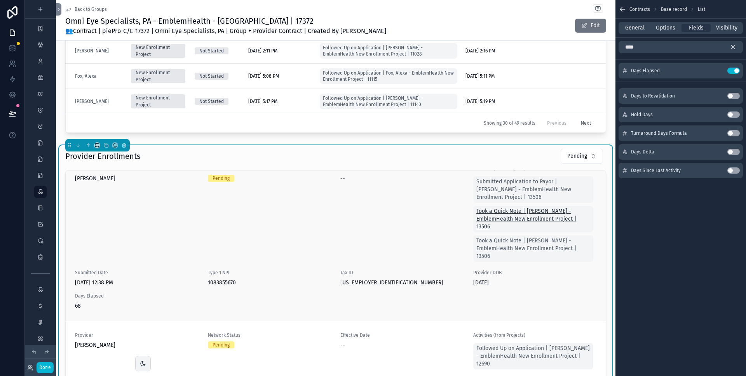
scroll to position [34, 0]
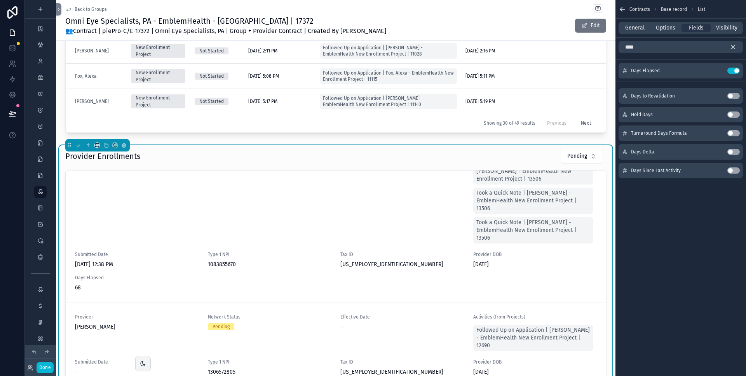
click at [735, 45] on icon "scrollable content" at bounding box center [733, 47] width 7 height 7
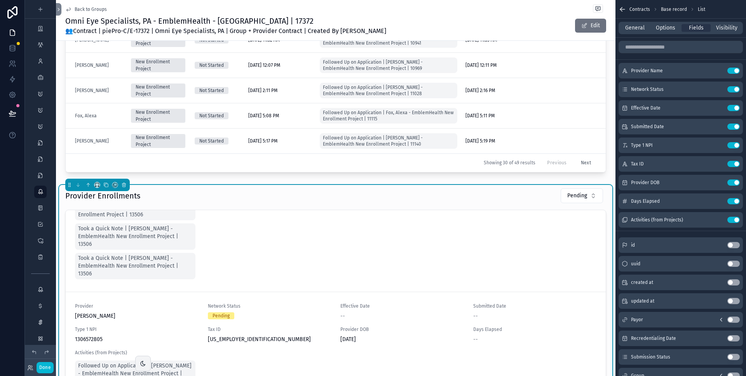
scroll to position [31, 0]
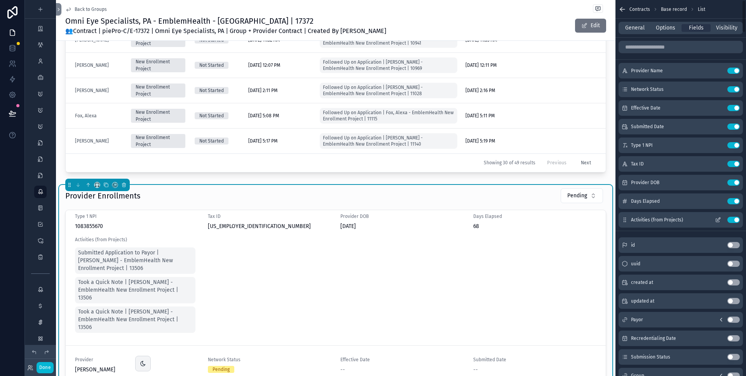
click at [717, 218] on icon "scrollable content" at bounding box center [718, 220] width 6 height 6
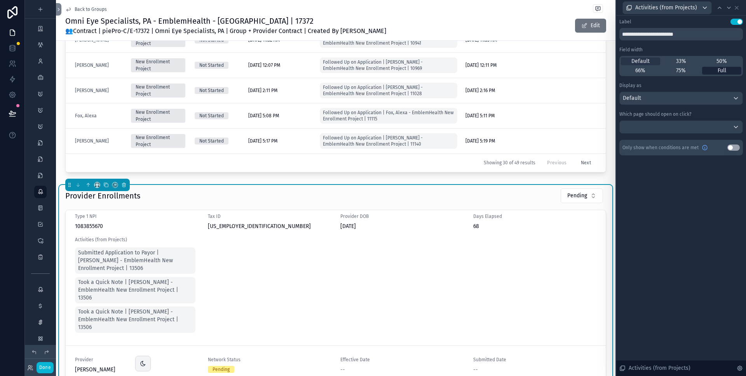
click at [726, 71] on div "Full" at bounding box center [721, 71] width 39 height 8
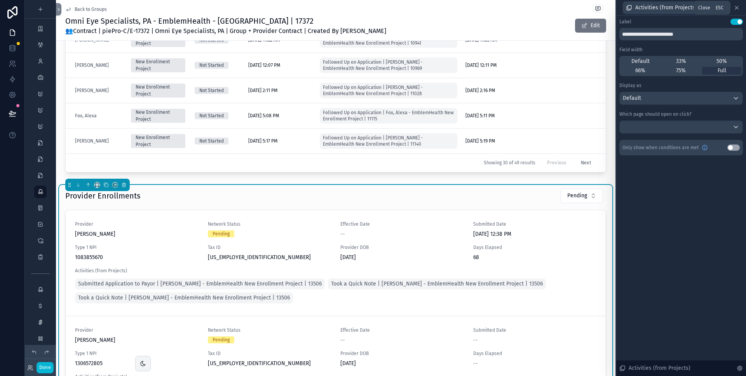
click at [736, 8] on icon at bounding box center [736, 8] width 6 height 6
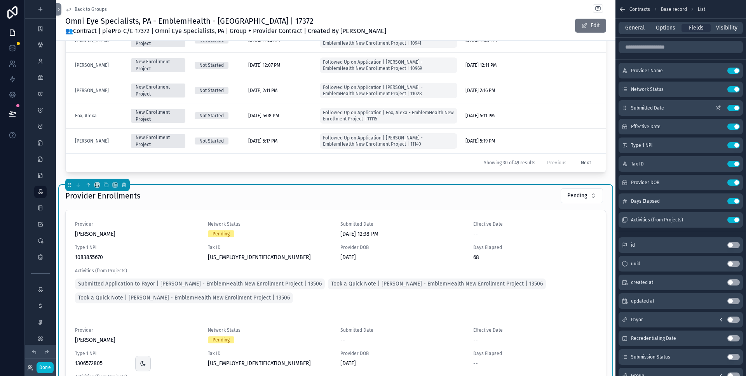
click at [731, 89] on button "Use setting" at bounding box center [733, 89] width 12 height 6
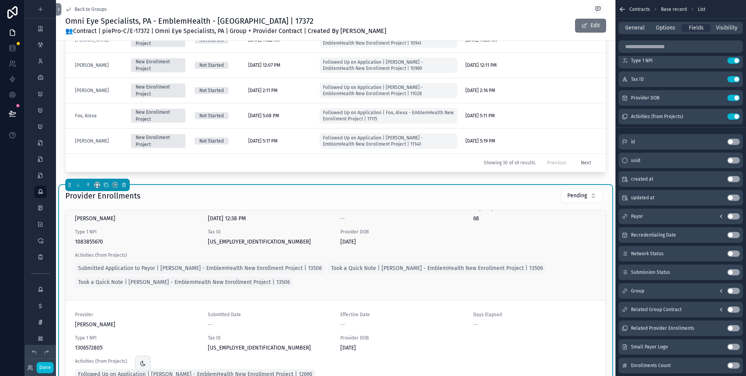
scroll to position [10, 0]
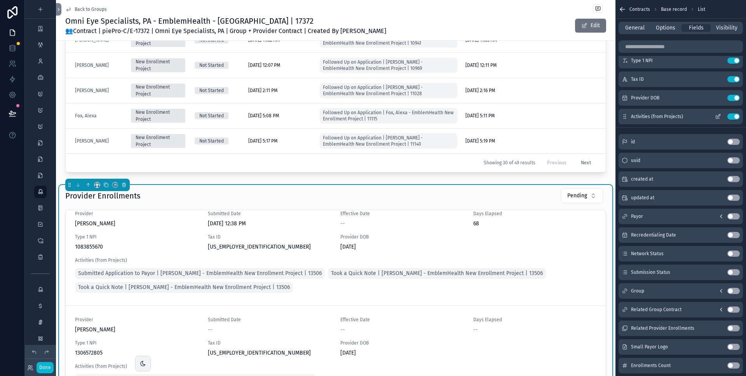
click at [717, 116] on icon "scrollable content" at bounding box center [718, 116] width 6 height 6
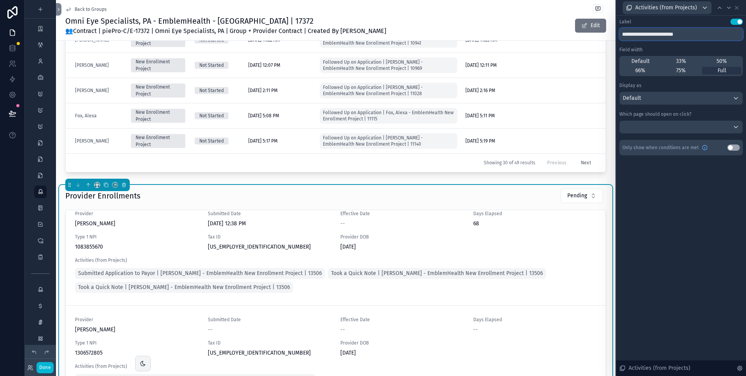
drag, startPoint x: 645, startPoint y: 35, endPoint x: 695, endPoint y: 35, distance: 50.1
click at [695, 35] on input "**********" at bounding box center [681, 34] width 124 height 12
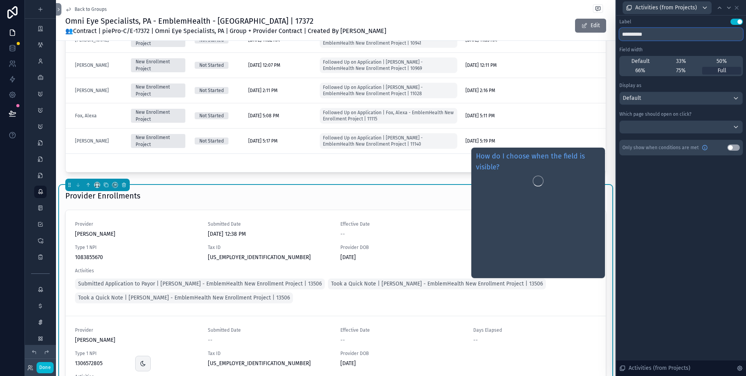
type input "**********"
click at [686, 185] on div "**********" at bounding box center [681, 196] width 130 height 360
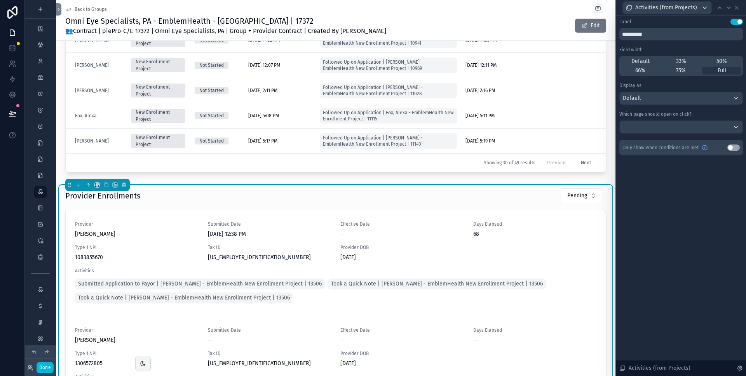
click at [513, 198] on div "Provider Enrollments Pending" at bounding box center [335, 196] width 541 height 16
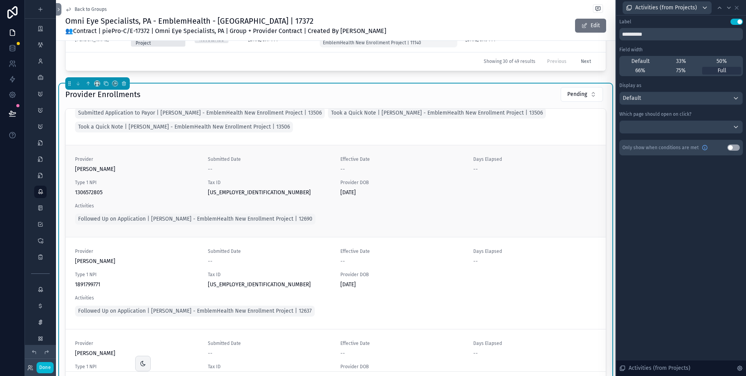
scroll to position [80, 0]
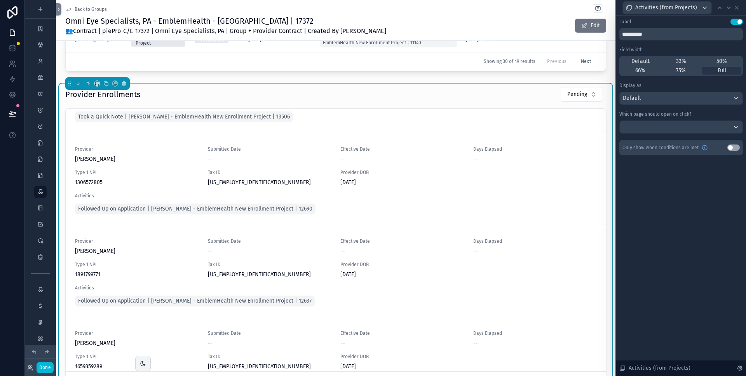
click at [444, 104] on div "Provider Enrollments Pending" at bounding box center [335, 96] width 541 height 19
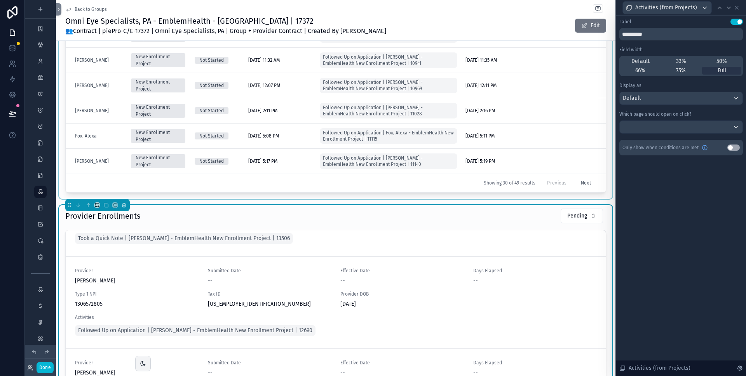
scroll to position [85, 0]
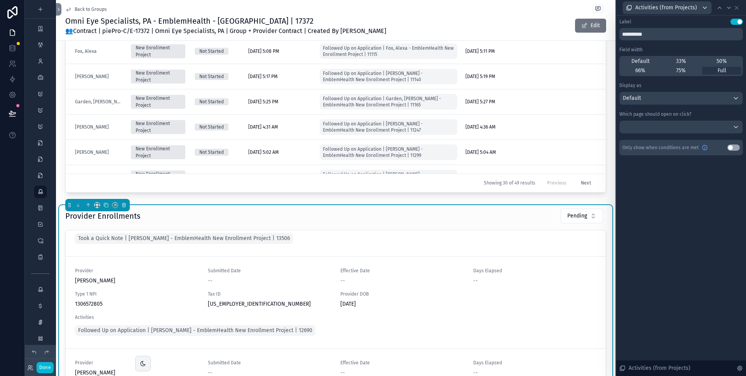
click at [485, 215] on div "Provider Enrollments Pending" at bounding box center [335, 216] width 541 height 16
click at [736, 9] on icon at bounding box center [736, 8] width 6 height 6
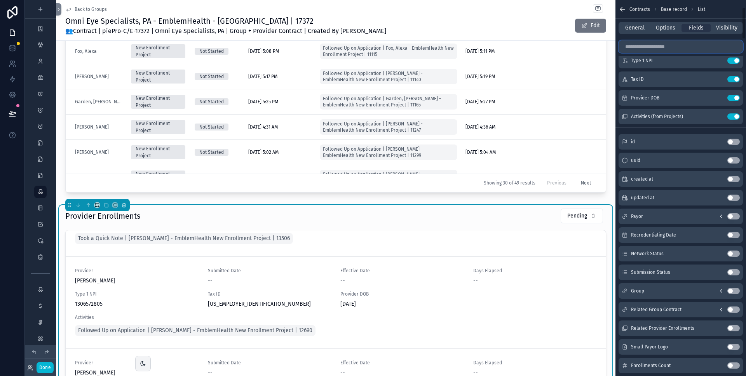
click at [680, 42] on input "scrollable content" at bounding box center [680, 46] width 124 height 12
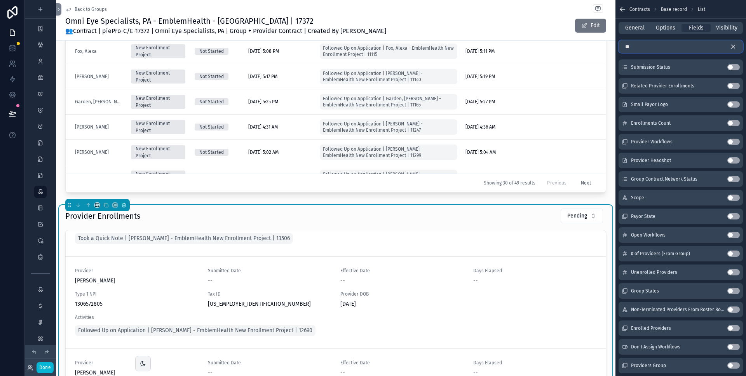
scroll to position [0, 0]
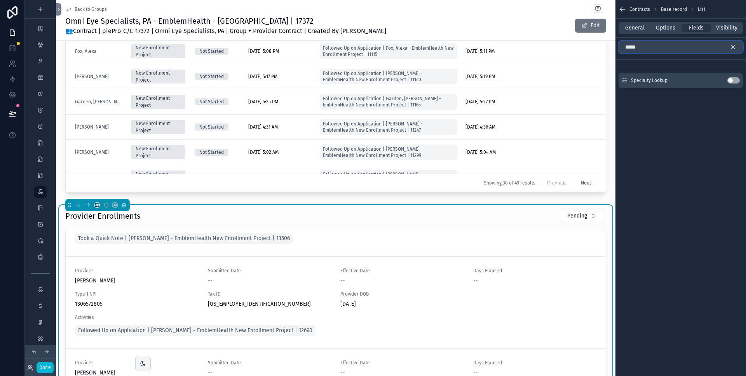
type input "*****"
click at [732, 79] on button "Use setting" at bounding box center [733, 80] width 12 height 6
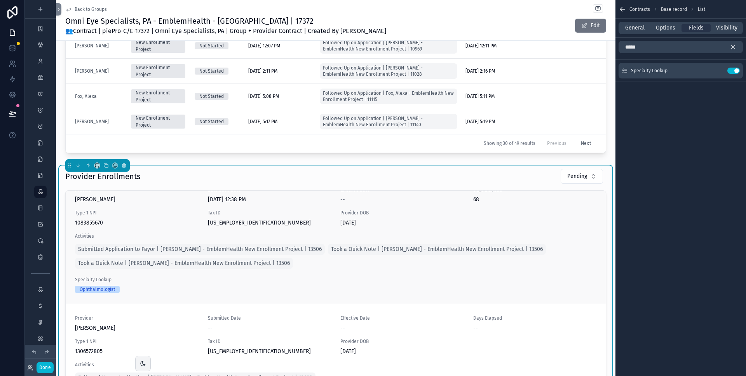
scroll to position [108, 0]
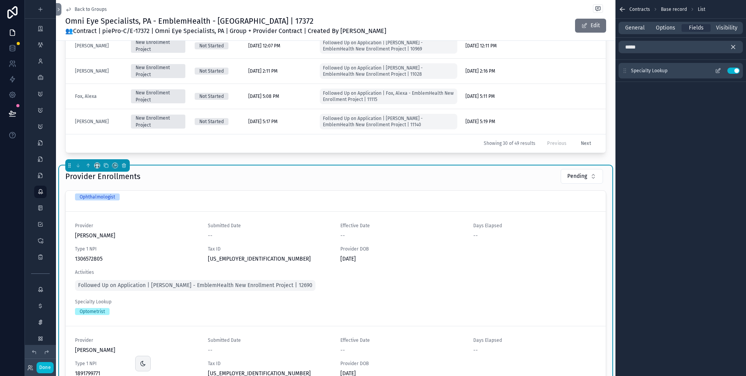
click at [718, 70] on icon "scrollable content" at bounding box center [718, 71] width 6 height 6
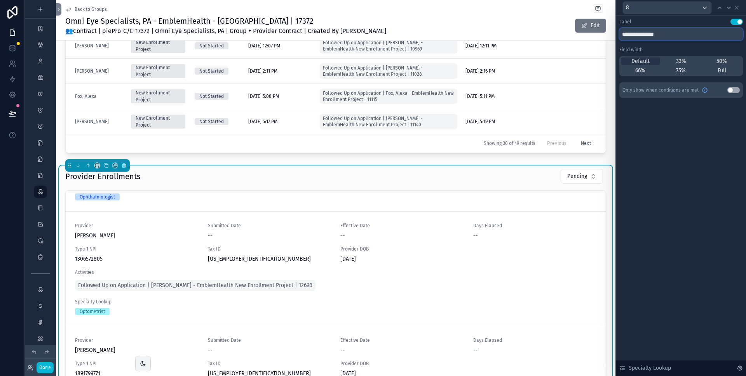
click at [655, 37] on input "**********" at bounding box center [681, 34] width 124 height 12
type input "*********"
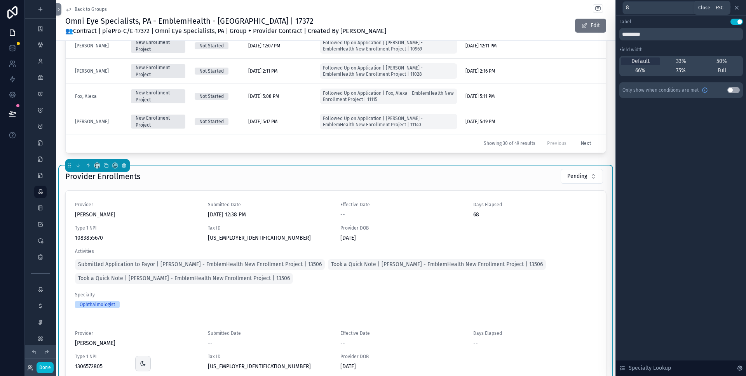
click at [738, 8] on icon at bounding box center [736, 8] width 6 height 6
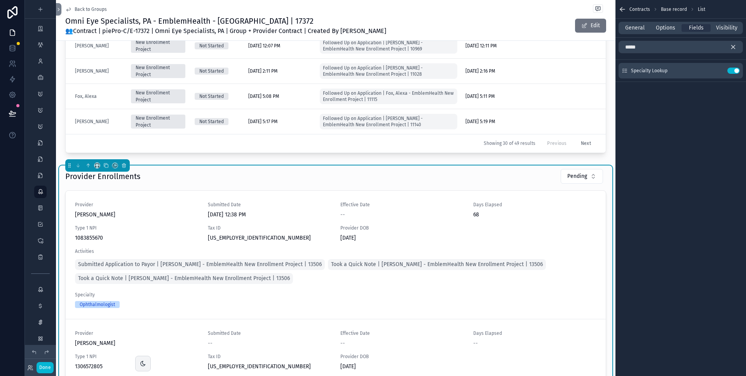
click at [735, 46] on icon "scrollable content" at bounding box center [733, 47] width 7 height 7
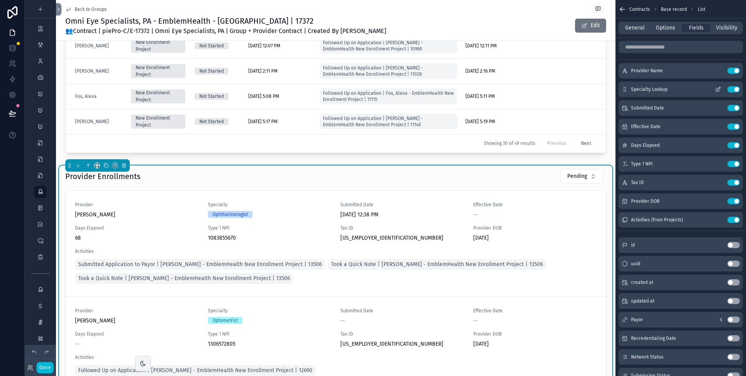
click at [719, 89] on icon "scrollable content" at bounding box center [718, 89] width 6 height 6
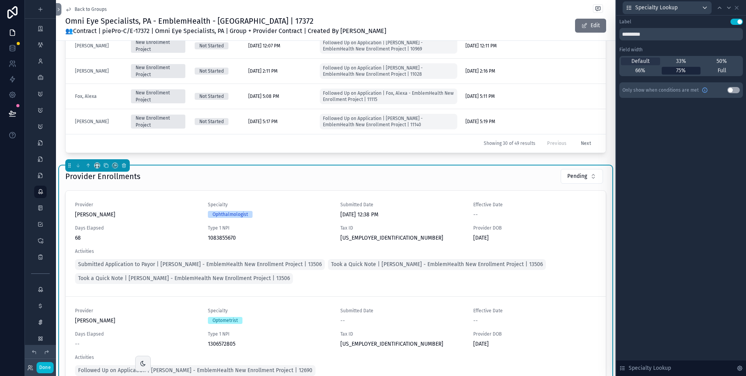
click at [676, 71] on span "75%" at bounding box center [681, 71] width 10 height 8
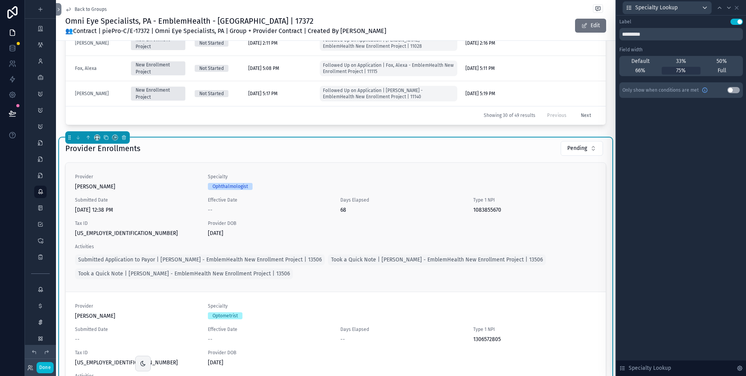
scroll to position [10, 0]
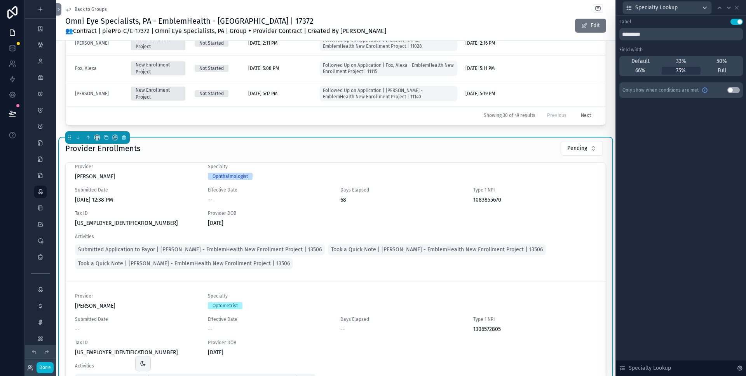
click at [740, 7] on div "Specialty Lookup" at bounding box center [681, 7] width 124 height 15
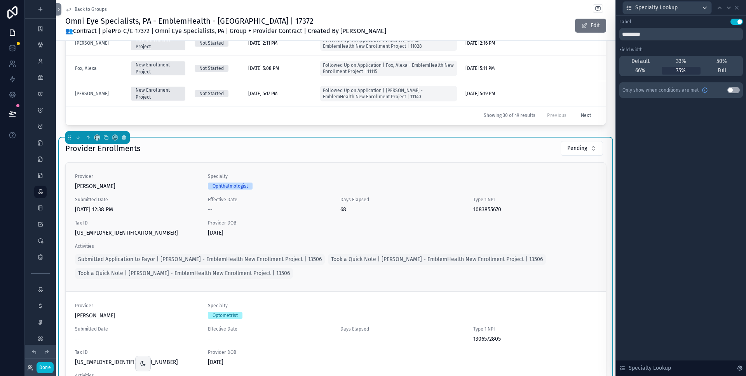
scroll to position [0, 0]
click at [729, 9] on icon at bounding box center [729, 8] width 6 height 6
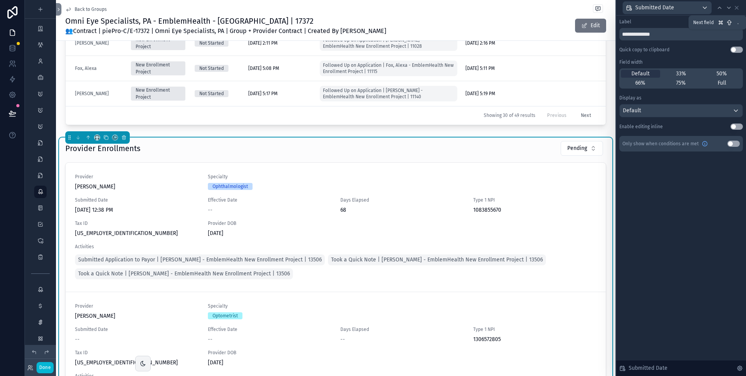
click at [729, 9] on icon at bounding box center [729, 8] width 6 height 6
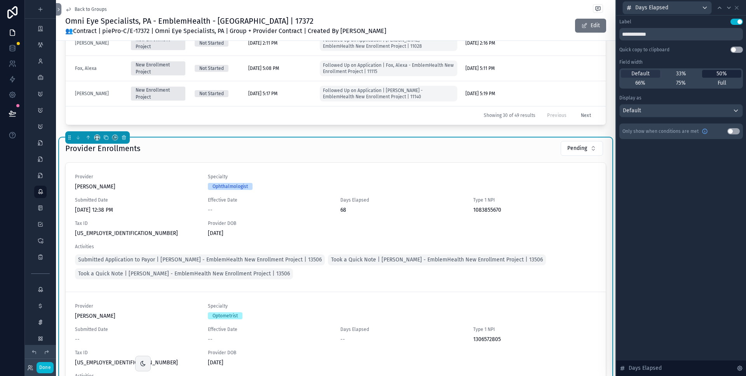
click at [713, 75] on div "50%" at bounding box center [721, 74] width 39 height 8
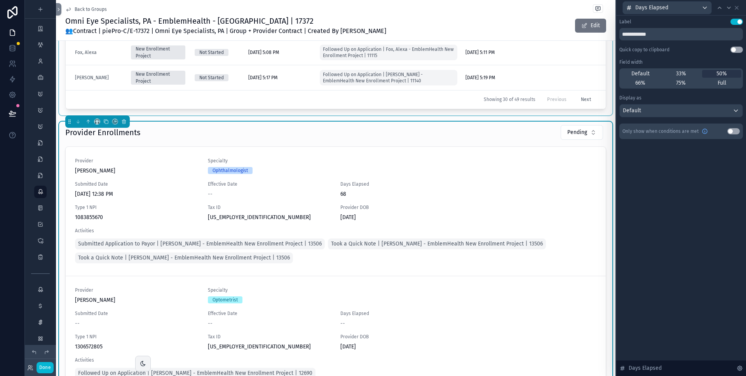
scroll to position [272, 0]
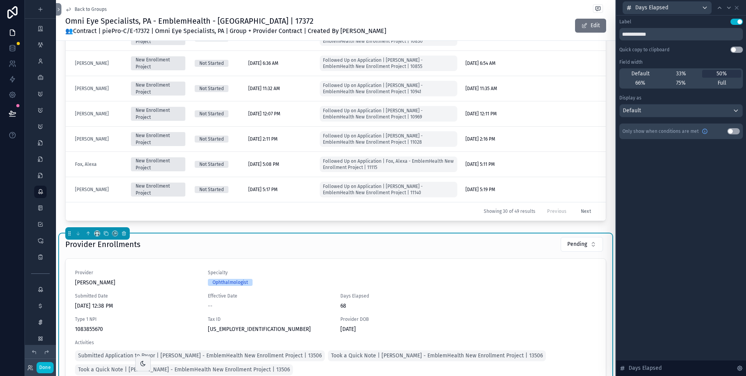
click at [142, 248] on div "Provider Enrollments Pending" at bounding box center [335, 245] width 541 height 16
click at [143, 245] on div "Provider Enrollments Pending" at bounding box center [335, 245] width 541 height 16
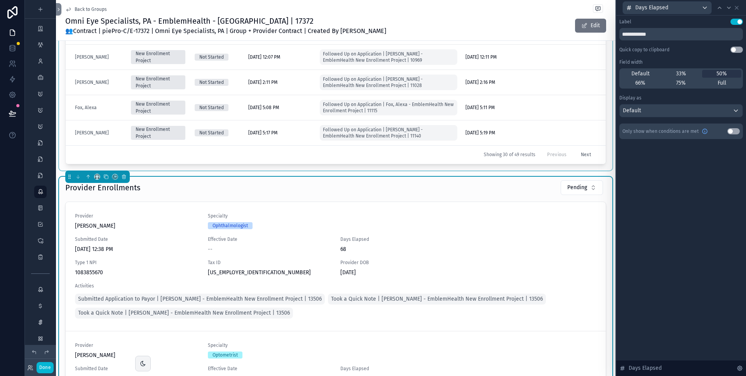
scroll to position [360, 0]
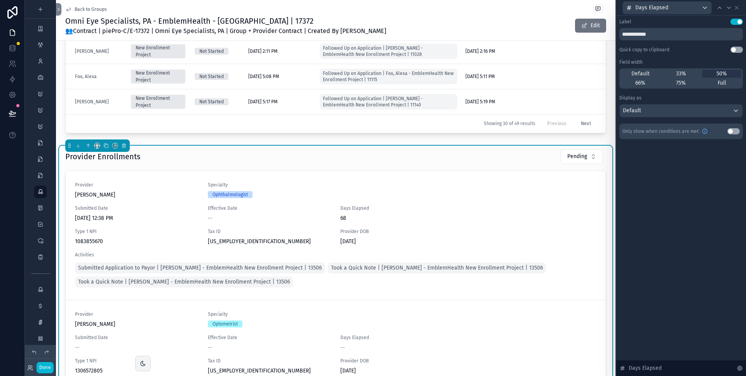
click at [134, 156] on h1 "Provider Enrollments" at bounding box center [102, 156] width 75 height 11
click at [138, 157] on h1 "Provider Enrollments" at bounding box center [102, 156] width 75 height 11
click at [736, 6] on icon at bounding box center [736, 8] width 6 height 6
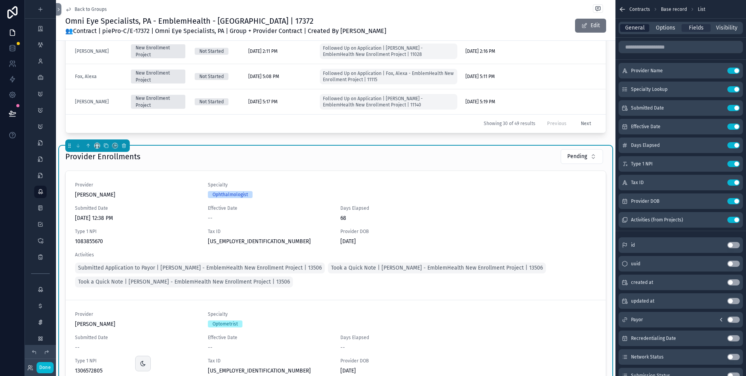
click at [642, 26] on span "General" at bounding box center [634, 28] width 19 height 8
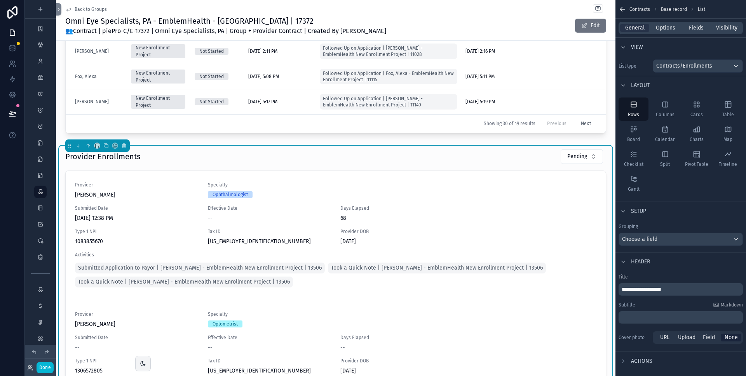
click at [679, 291] on p "**********" at bounding box center [682, 290] width 120 height 8
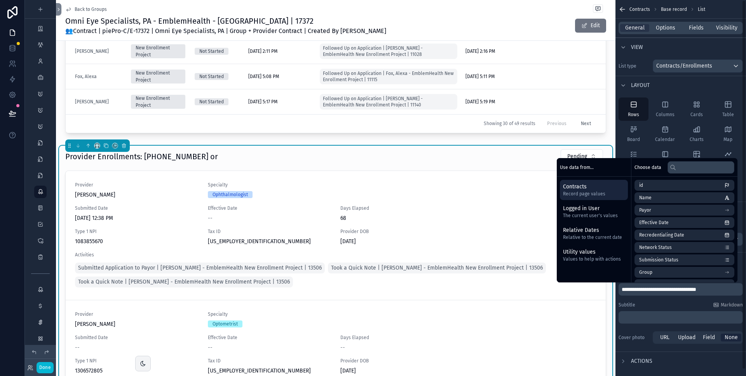
scroll to position [0, 0]
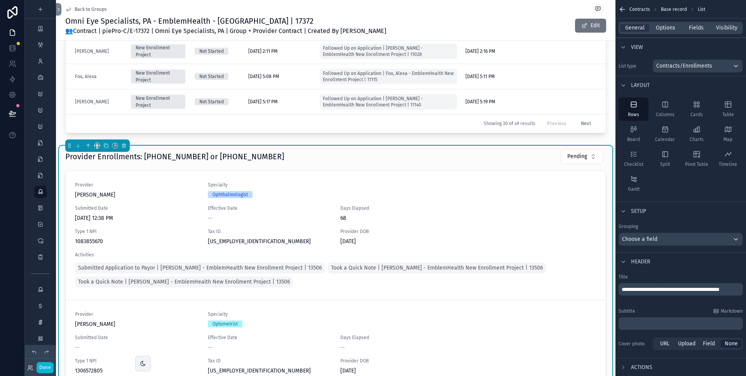
click at [367, 157] on div "Provider Enrollments: 866-447-9717 or 877-833-2729 Pending" at bounding box center [335, 157] width 541 height 16
click at [672, 27] on span "Options" at bounding box center [665, 28] width 19 height 8
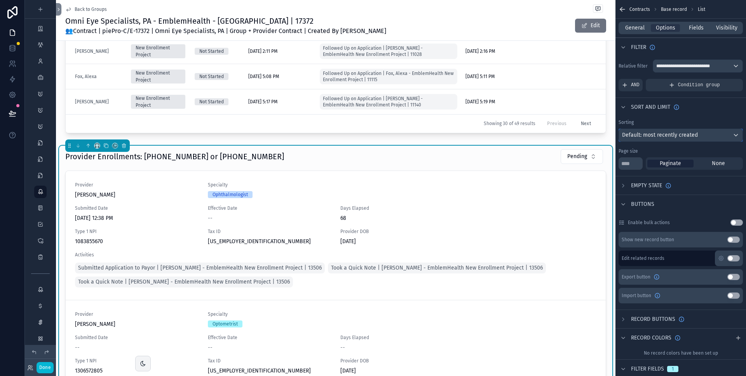
click at [652, 137] on span "Default: most recently created" at bounding box center [660, 135] width 76 height 7
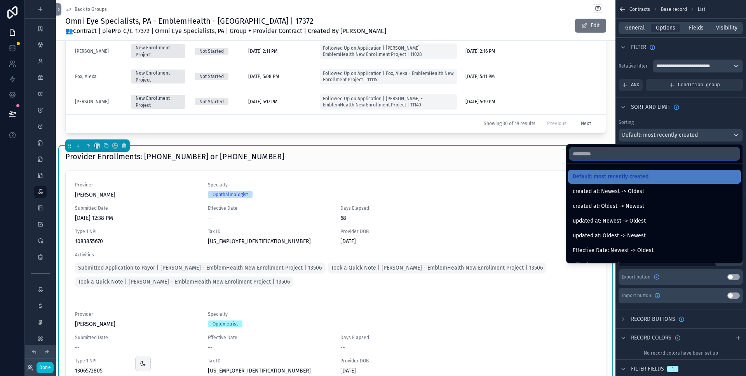
click at [657, 152] on input "text" at bounding box center [654, 154] width 170 height 12
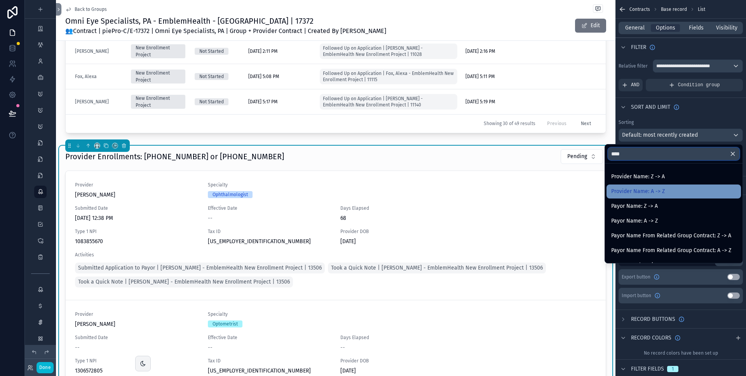
type input "****"
click at [660, 188] on span "Provider Name: A -> Z" at bounding box center [638, 191] width 54 height 9
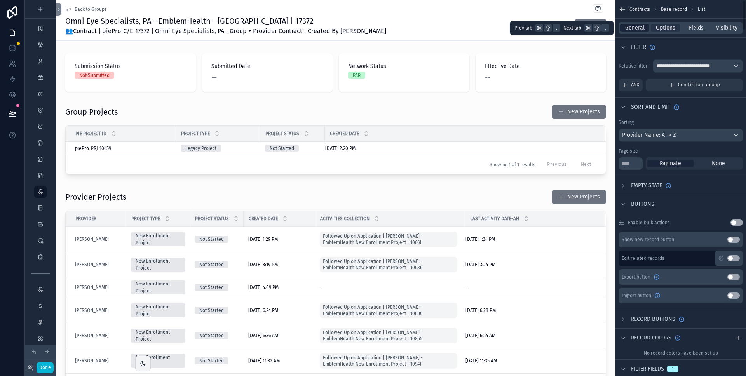
click at [628, 24] on span "General" at bounding box center [634, 28] width 19 height 8
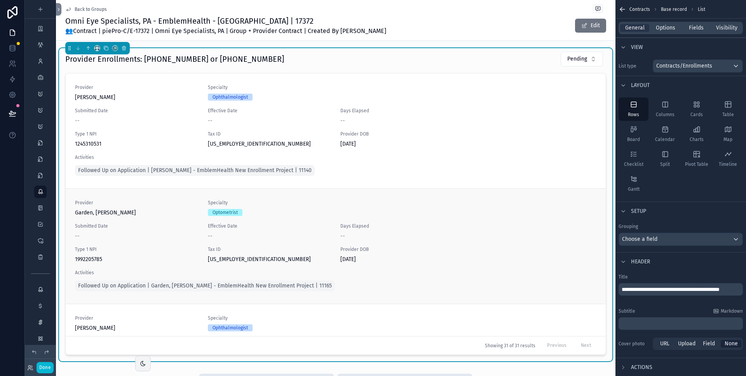
scroll to position [40, 0]
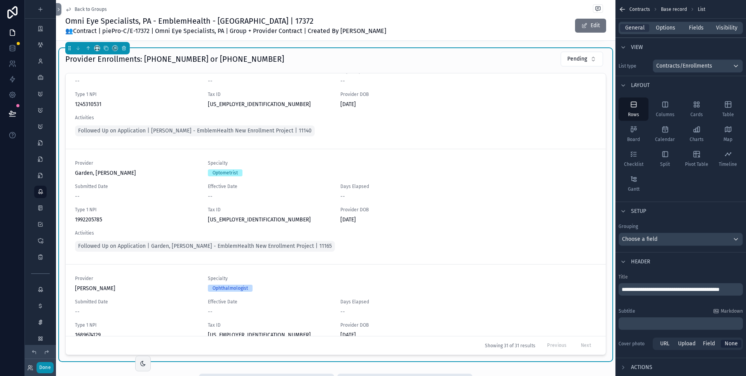
click at [44, 367] on button "Done" at bounding box center [45, 367] width 17 height 11
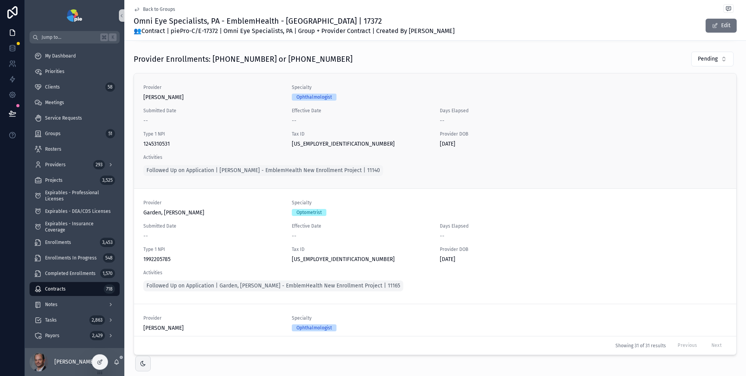
scroll to position [414, 0]
